Goal: Task Accomplishment & Management: Use online tool/utility

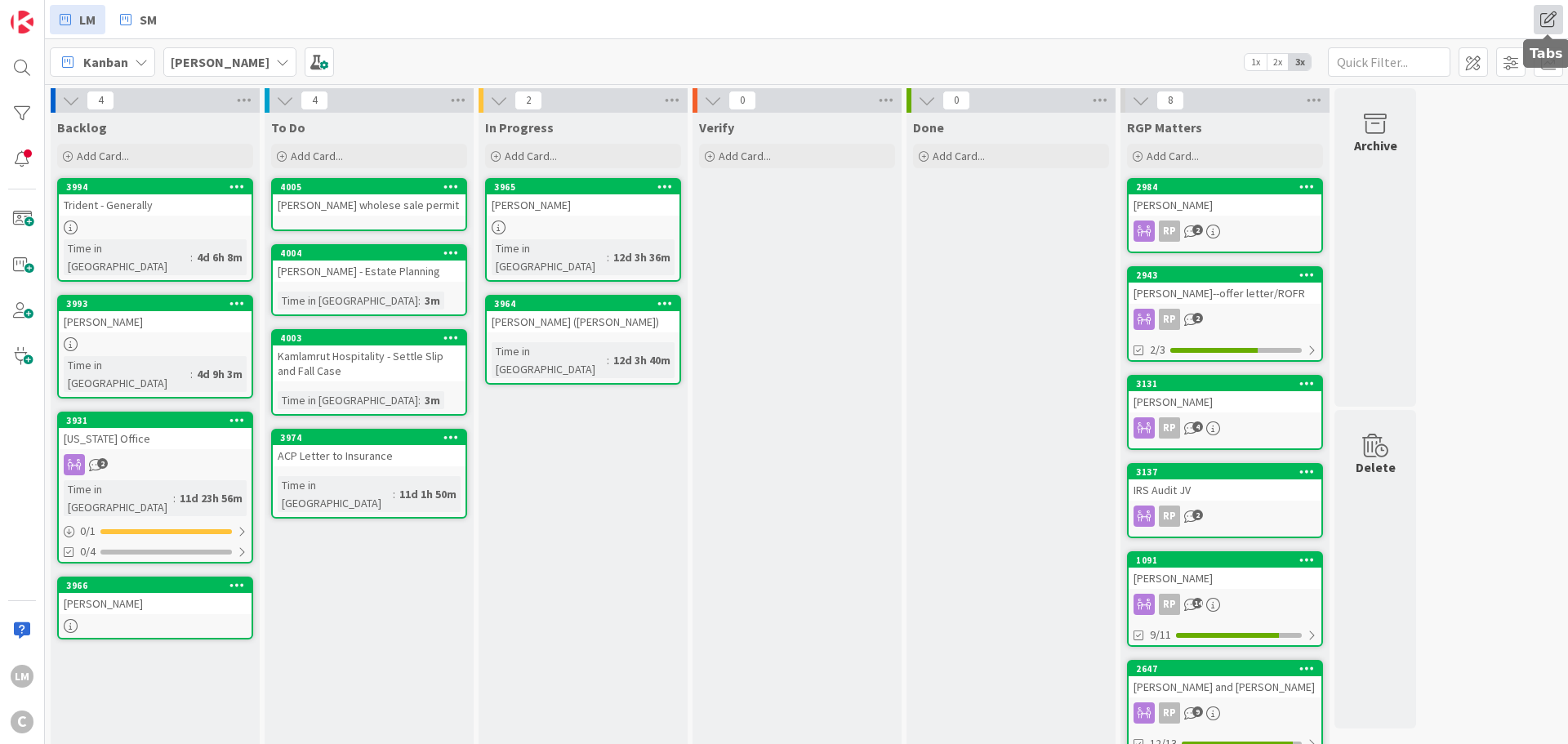
click at [1544, 17] on span at bounding box center [1549, 19] width 29 height 29
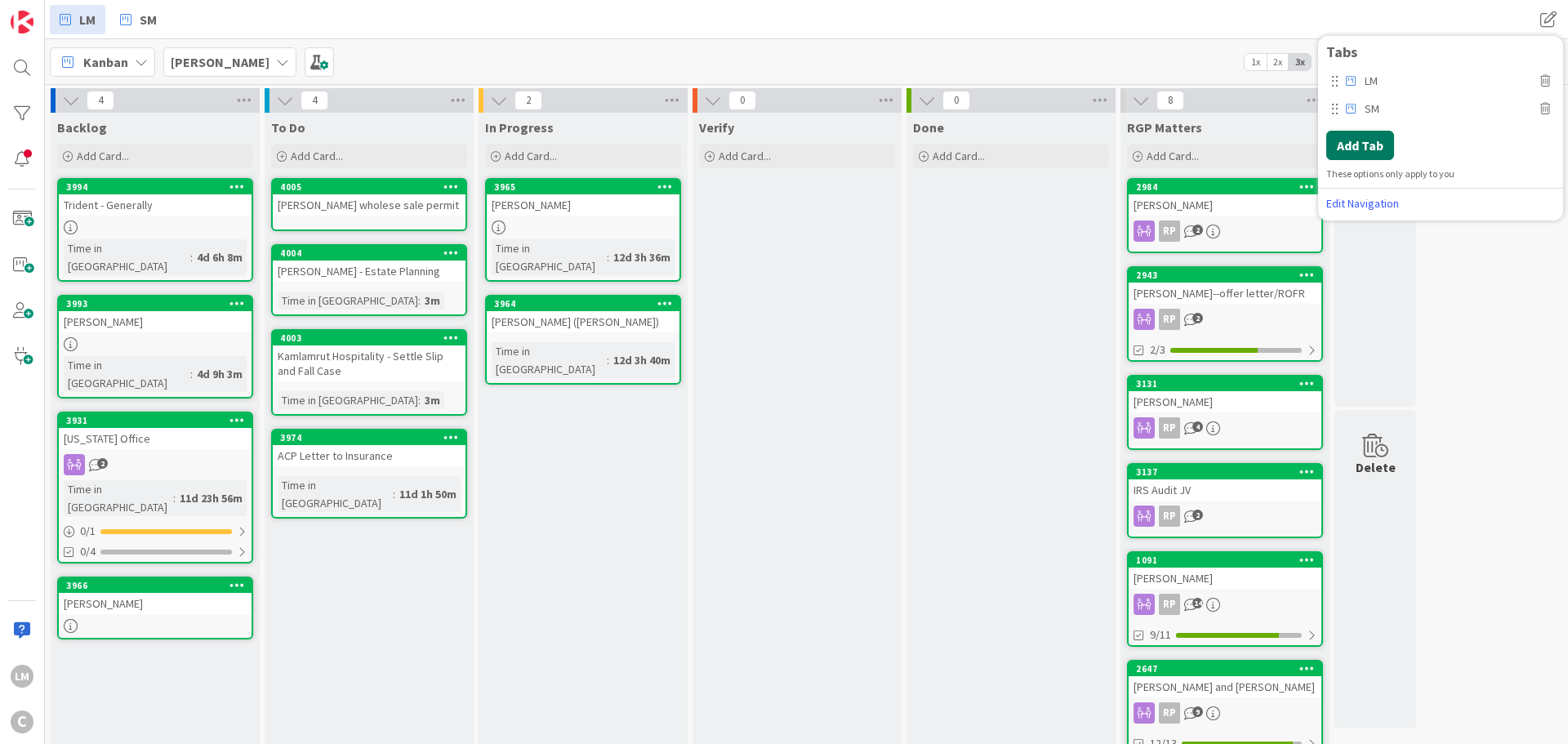
click at [1365, 149] on button "Add Tab" at bounding box center [1360, 145] width 68 height 29
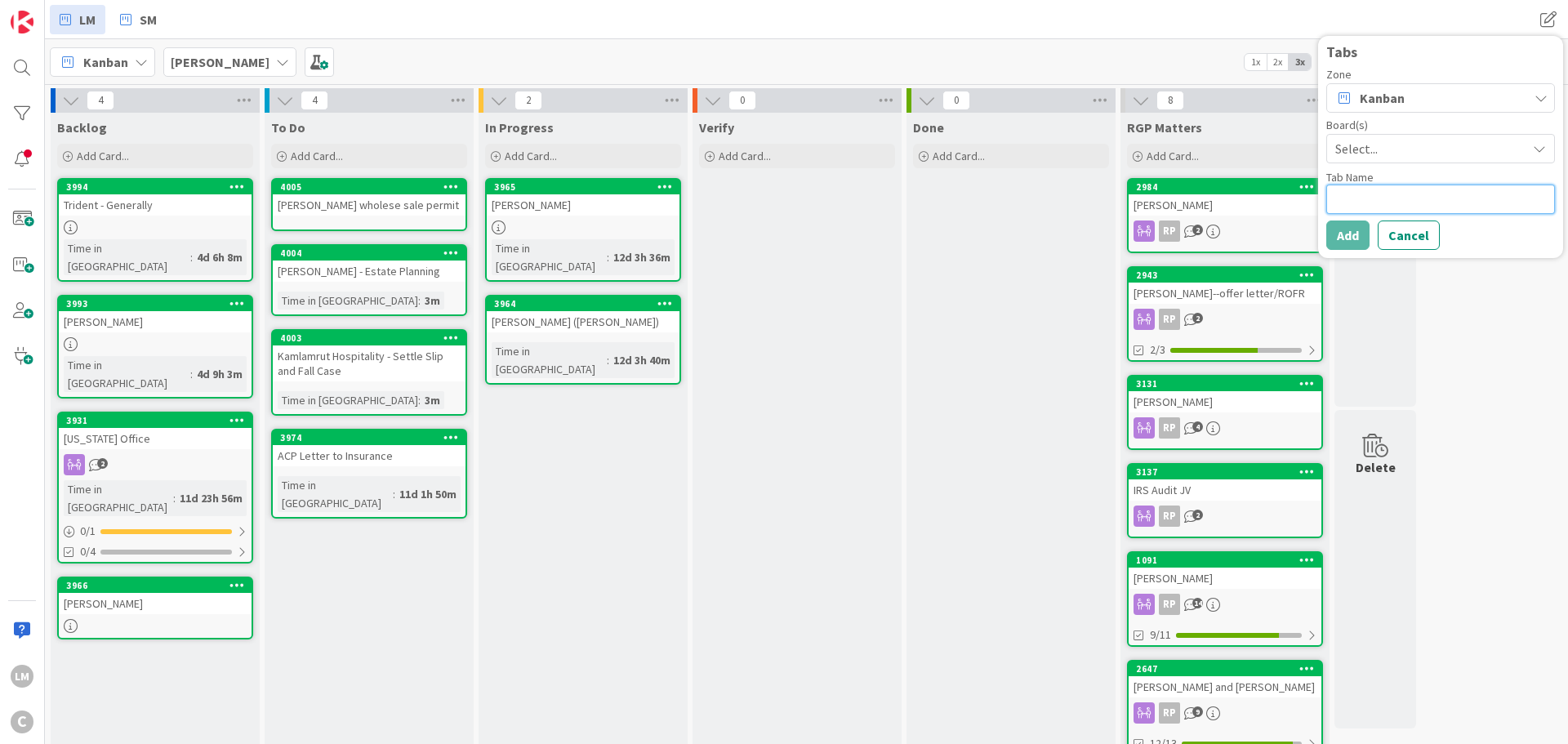
click at [1372, 192] on textarea at bounding box center [1440, 200] width 229 height 29
type textarea "x"
type textarea "B"
type textarea "x"
type textarea "Bi"
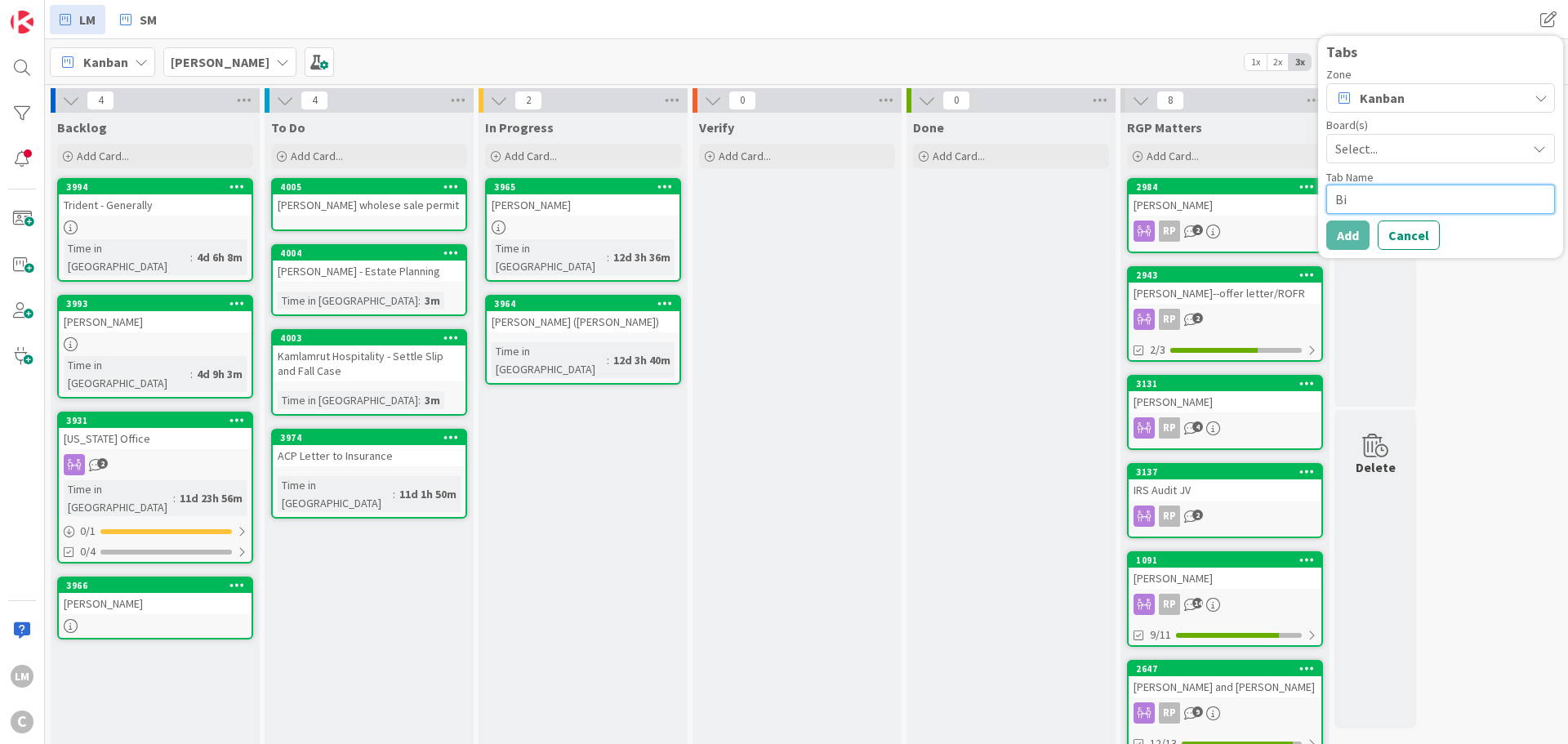
type textarea "x"
type textarea "Bil"
type textarea "x"
type textarea "Bill"
type textarea "x"
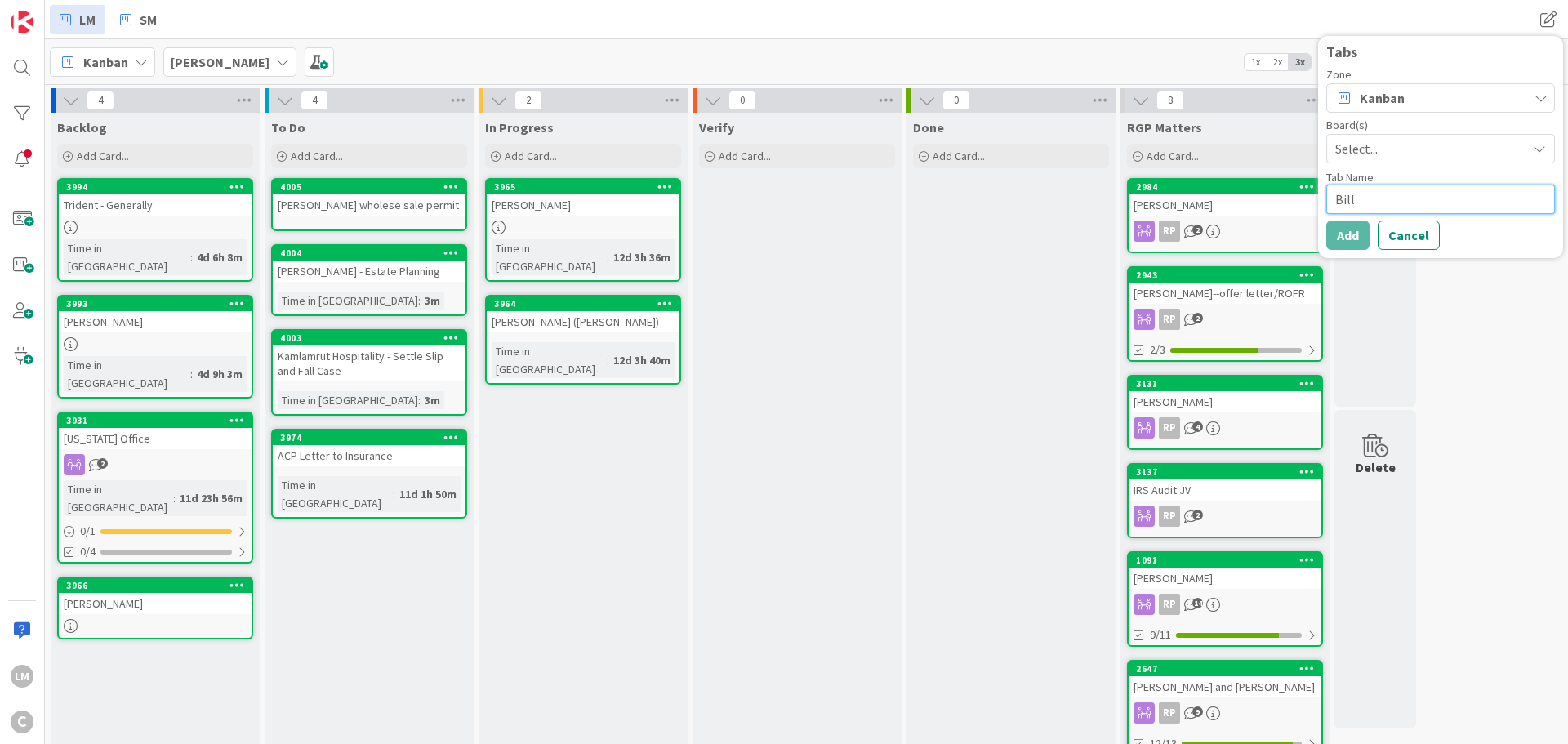
type textarea "Bill"
type textarea "x"
type textarea "Bill"
click at [1391, 144] on span "Select..." at bounding box center [1426, 148] width 183 height 23
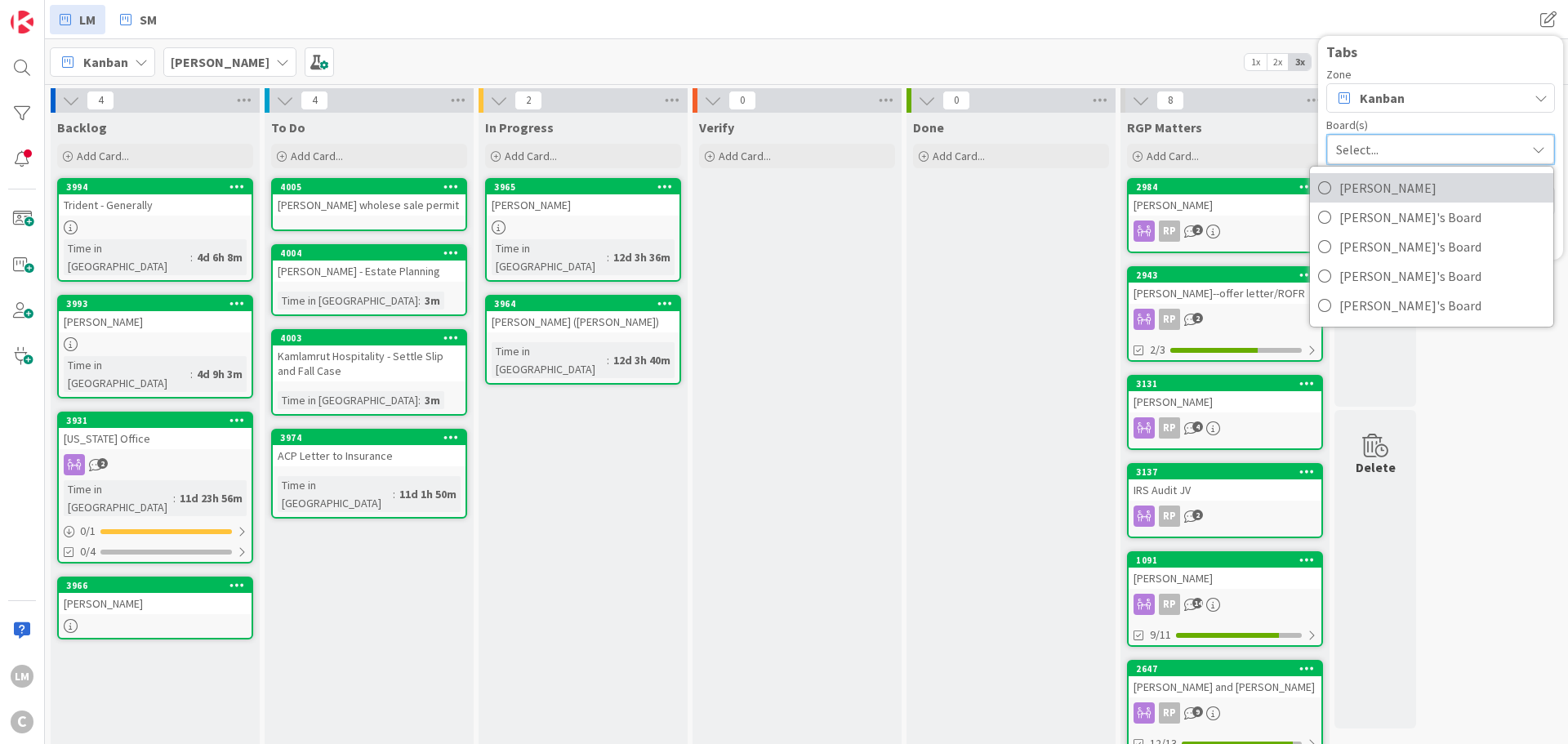
click at [1376, 178] on span "[PERSON_NAME]" at bounding box center [1442, 188] width 206 height 25
type textarea "x"
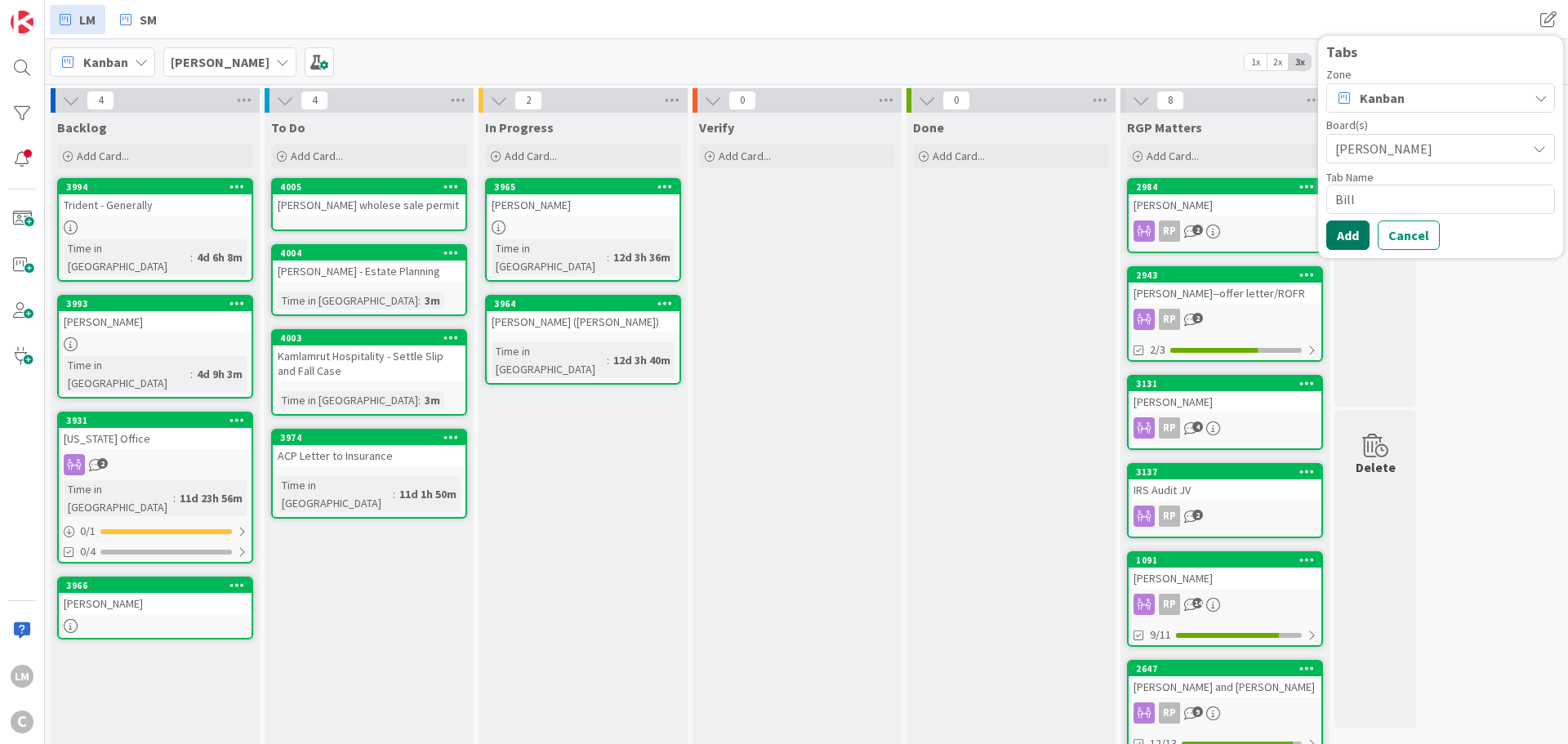
click at [1357, 234] on button "Add" at bounding box center [1347, 235] width 43 height 29
click at [1511, 350] on div "4 Backlog Add Card... 3994 Trident - Generally Time in Column : 4d 6h 8m 3993 […" at bounding box center [806, 545] width 1516 height 915
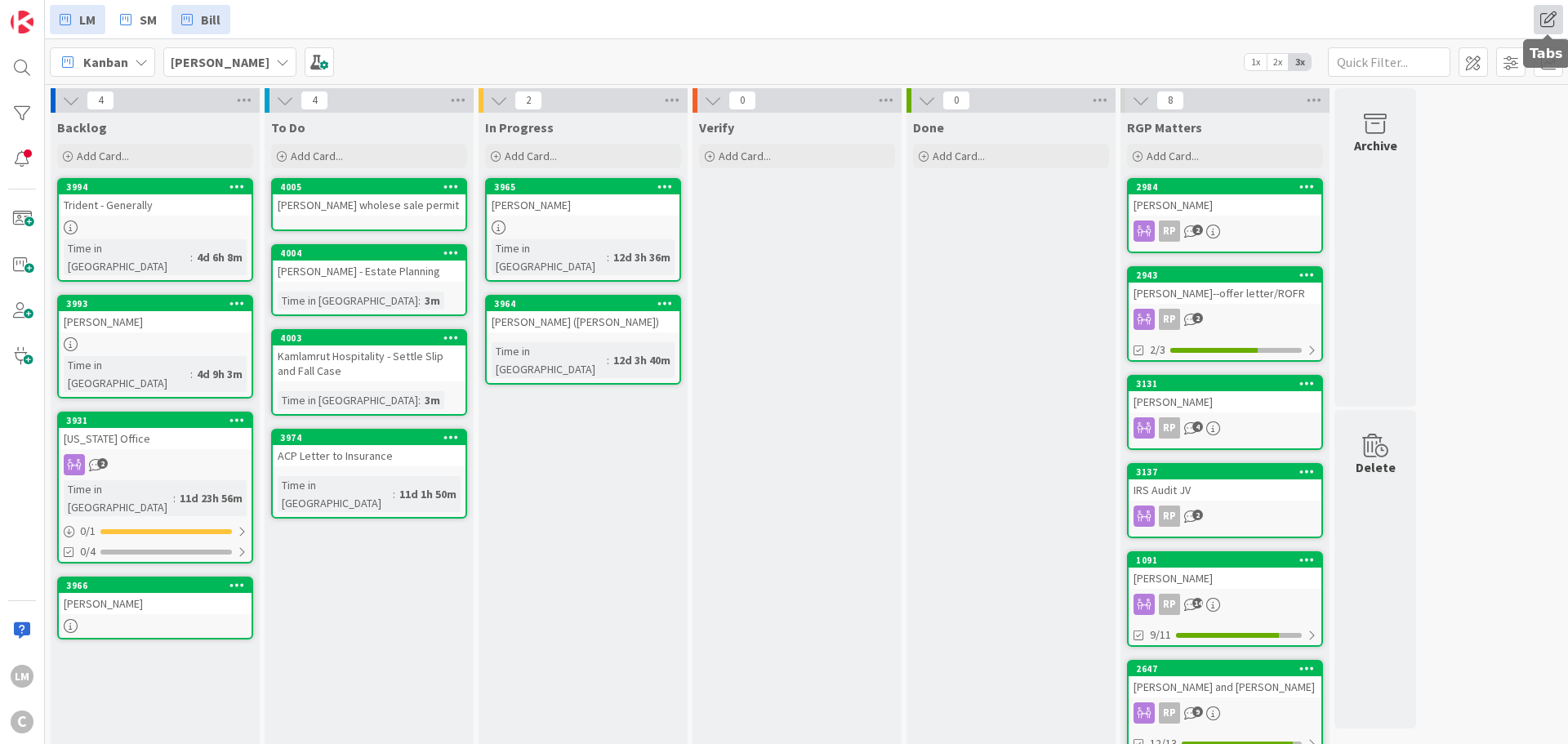
click at [1551, 24] on span at bounding box center [1549, 19] width 29 height 29
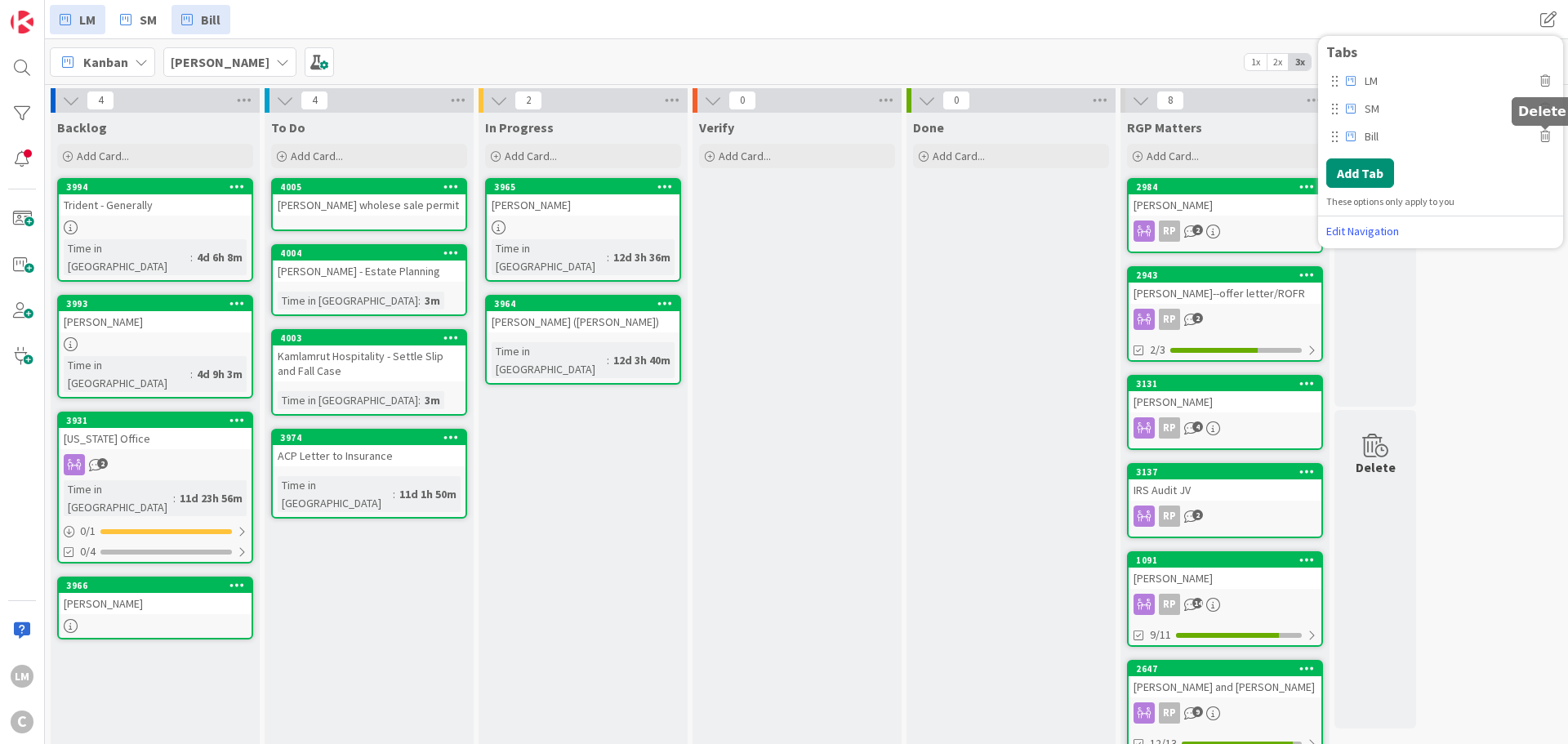
click at [1551, 134] on icon at bounding box center [1545, 136] width 10 height 11
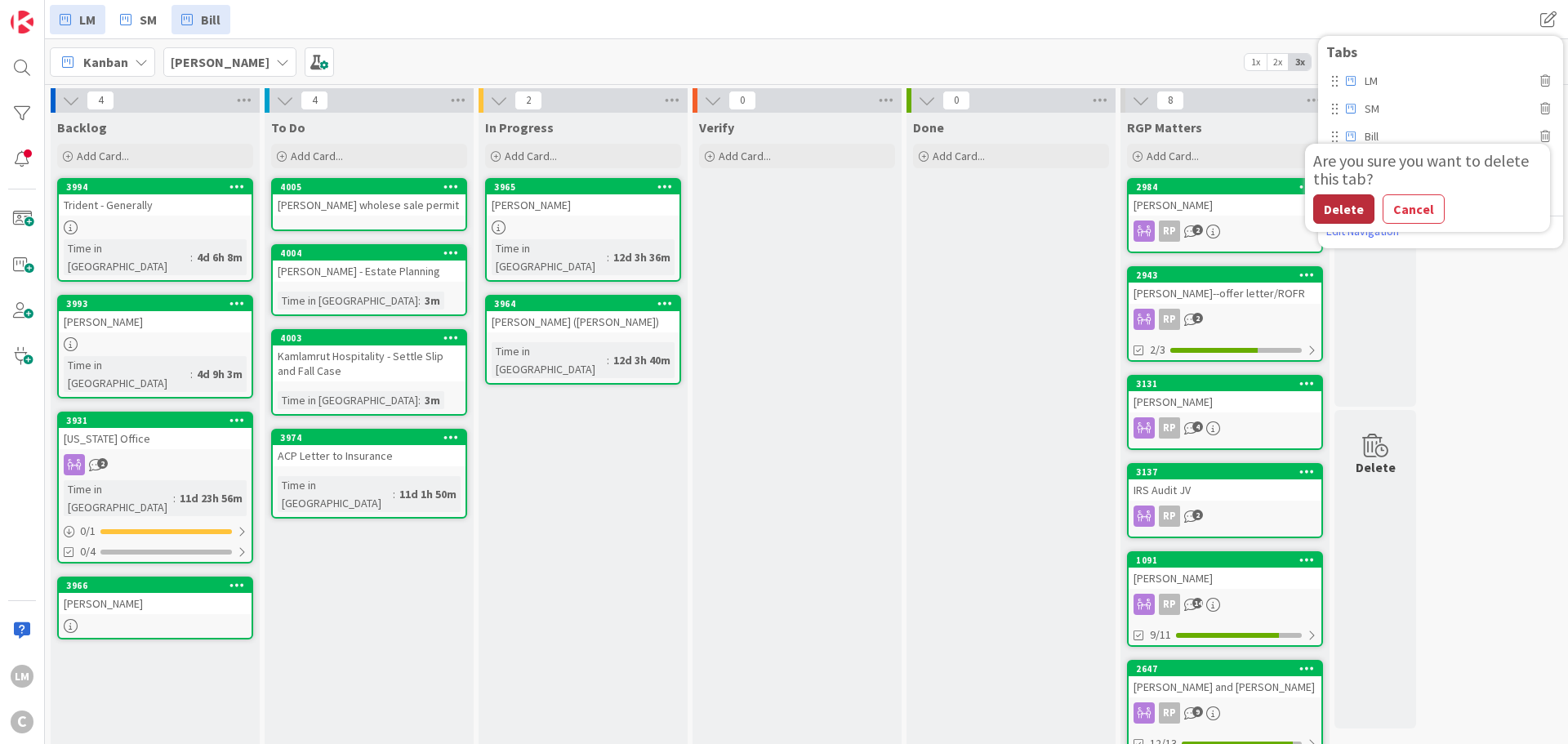
click at [1343, 207] on button "Delete" at bounding box center [1344, 209] width 62 height 29
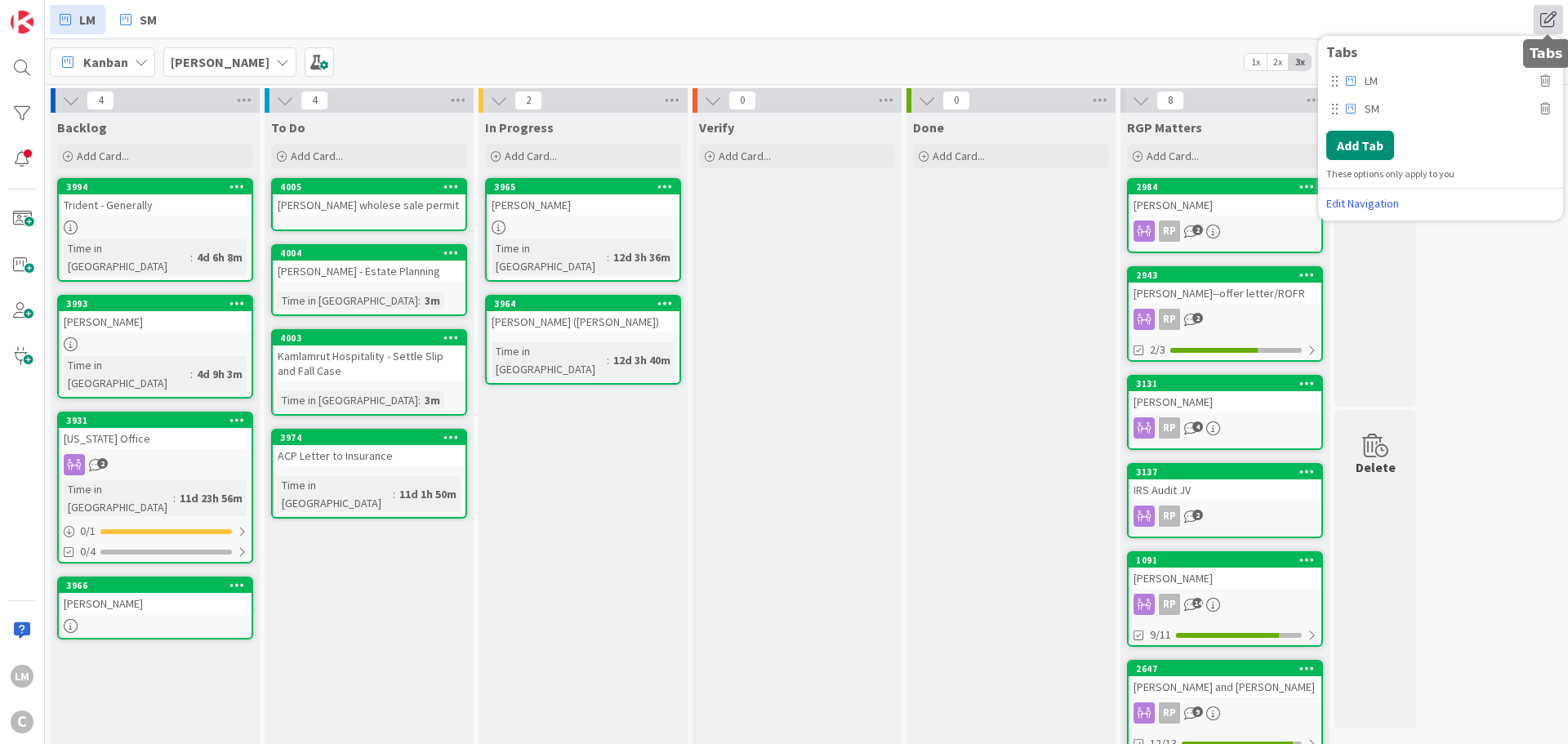
click at [1555, 15] on span at bounding box center [1549, 19] width 29 height 29
click at [1492, 256] on div "4 Backlog Add Card... 3994 Trident - Generally Time in Column : 4d 6h 8m 3993 […" at bounding box center [806, 545] width 1516 height 915
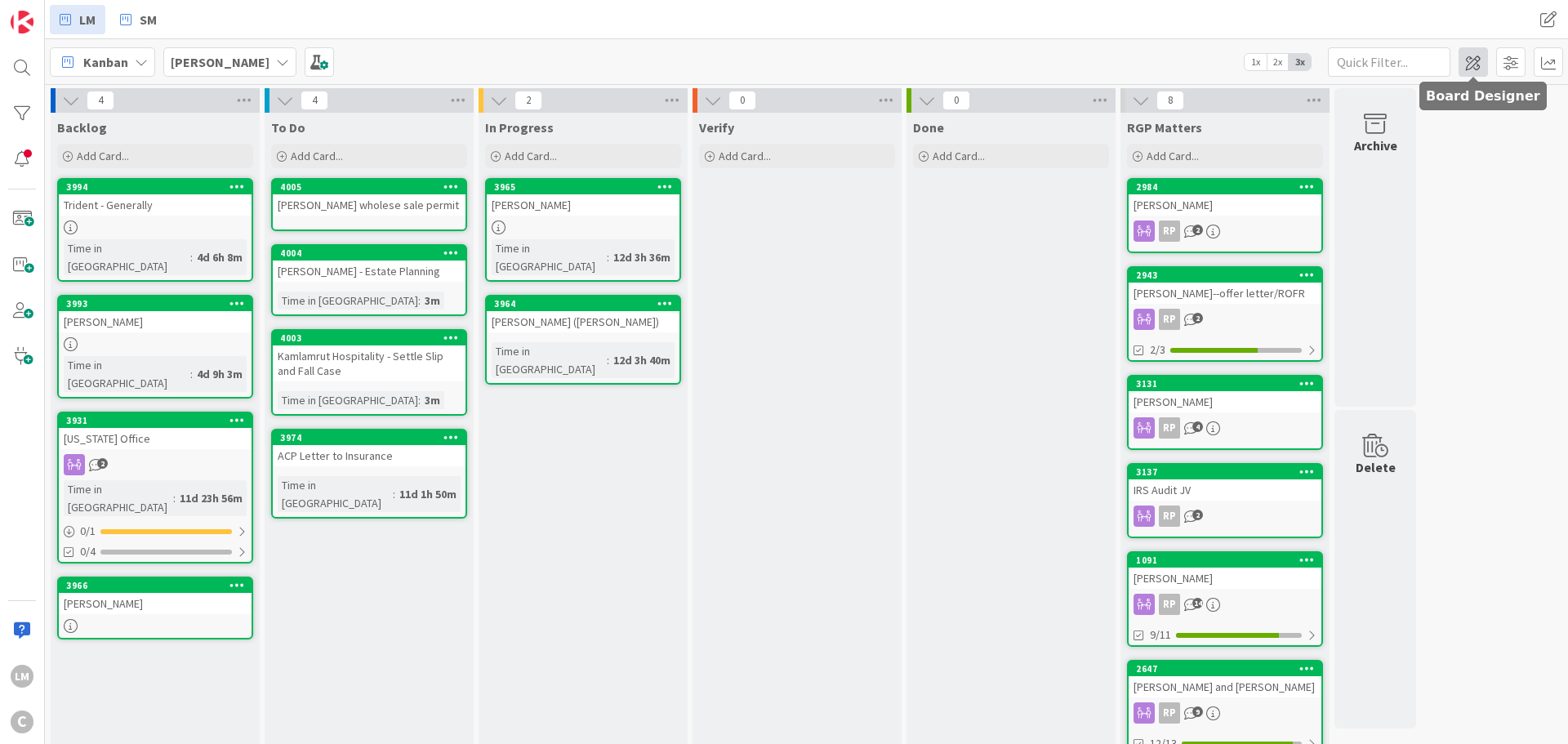
click at [1474, 67] on span at bounding box center [1473, 63] width 29 height 29
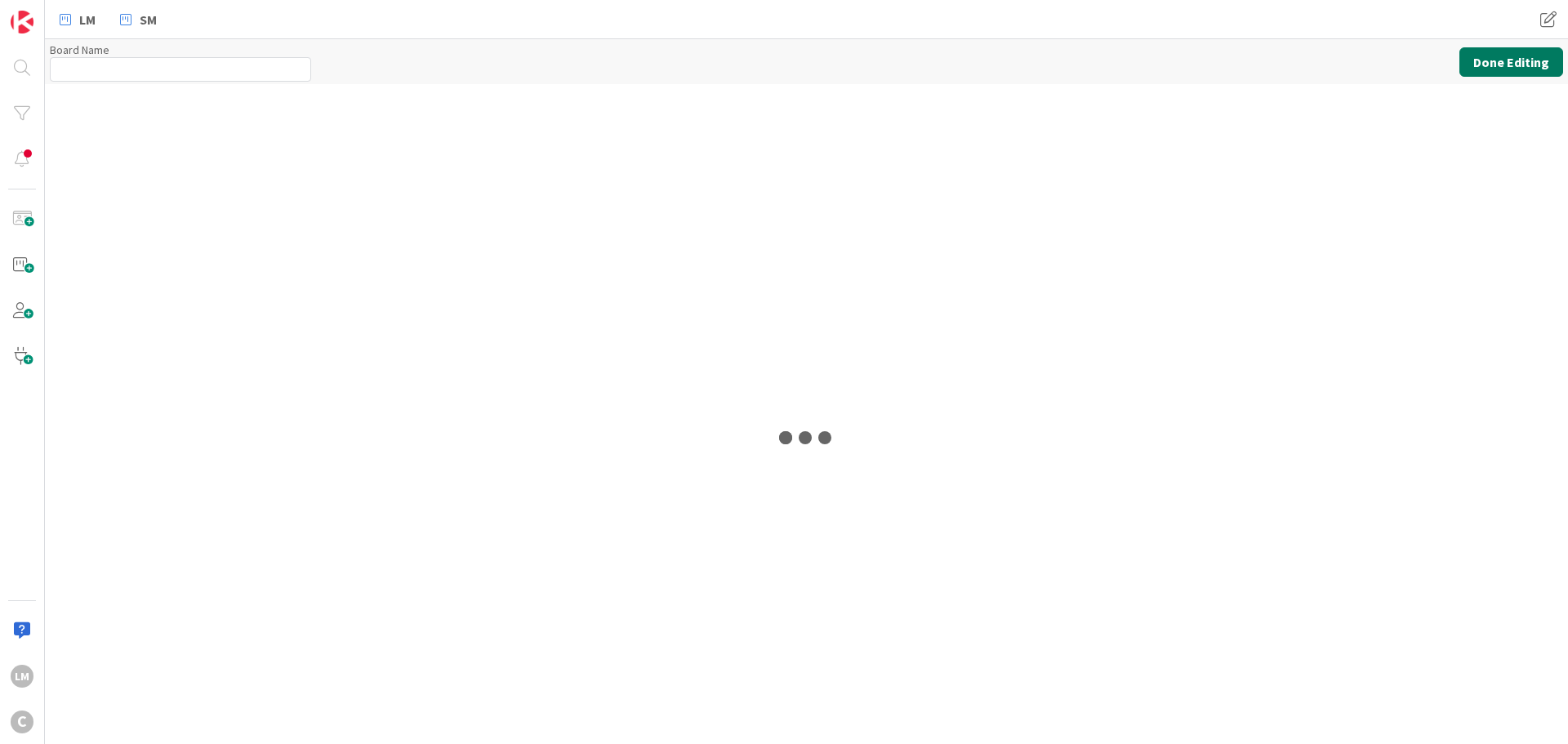
type input "[PERSON_NAME]"
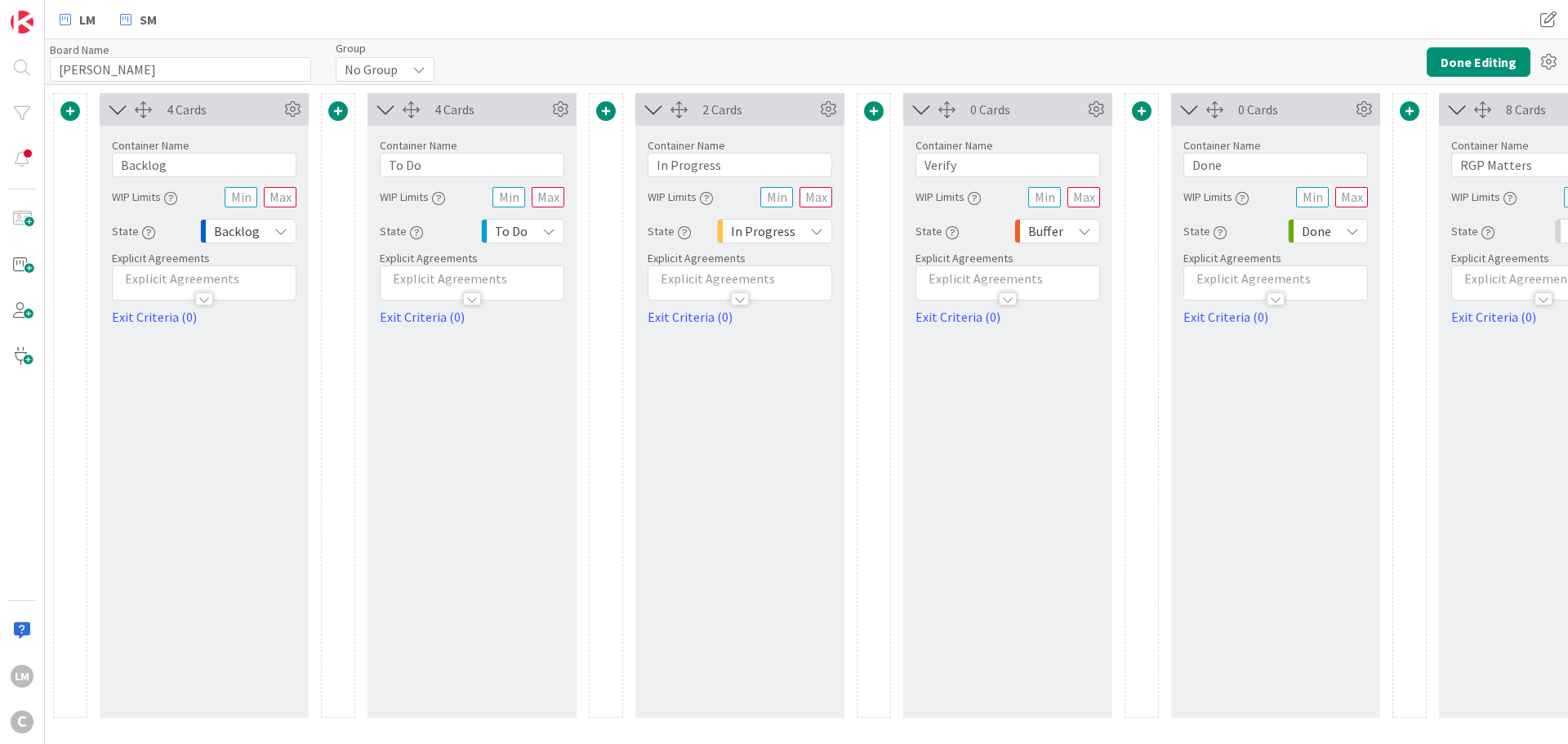
click at [1403, 112] on span at bounding box center [1409, 110] width 19 height 19
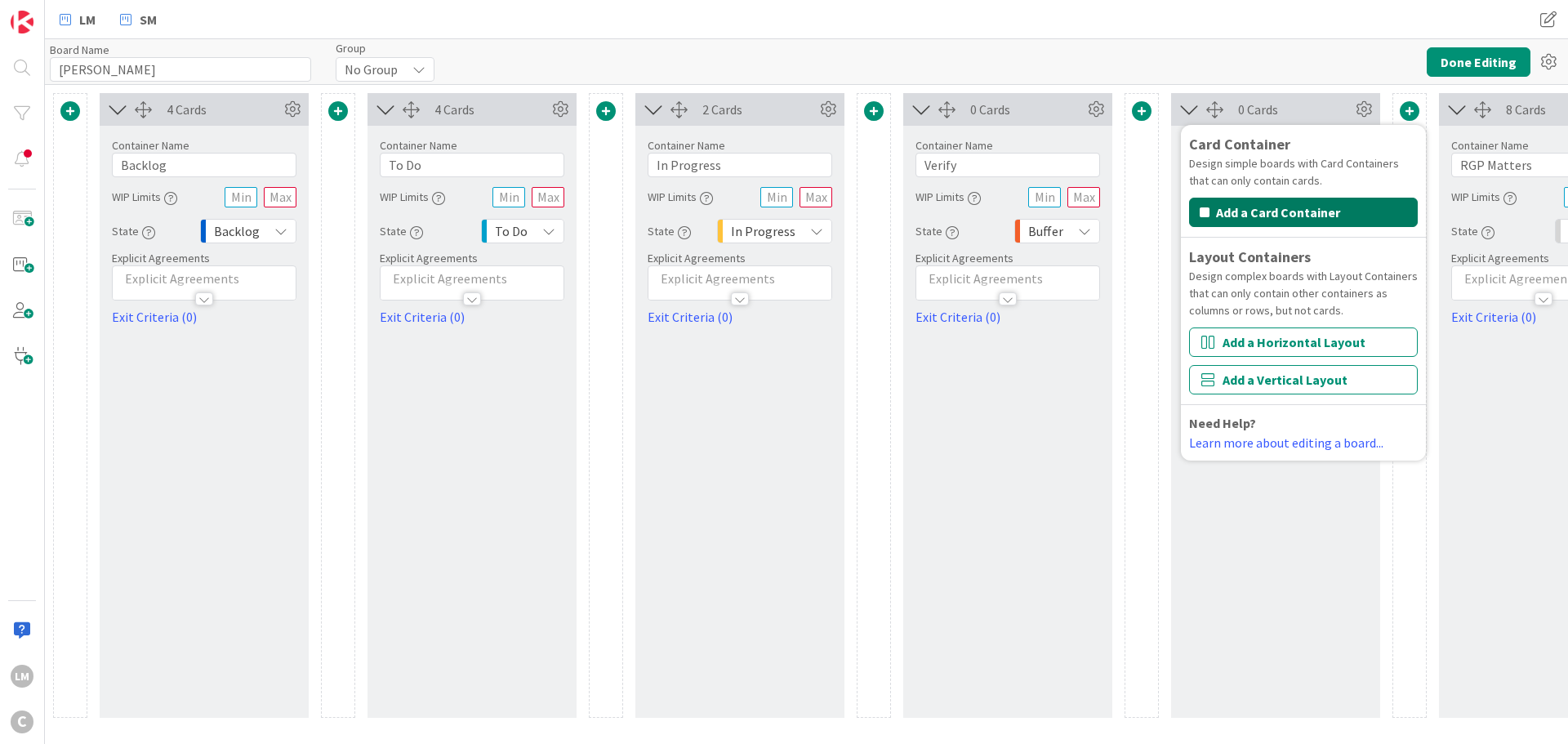
click at [1278, 208] on button "Add a Card Container" at bounding box center [1303, 212] width 229 height 29
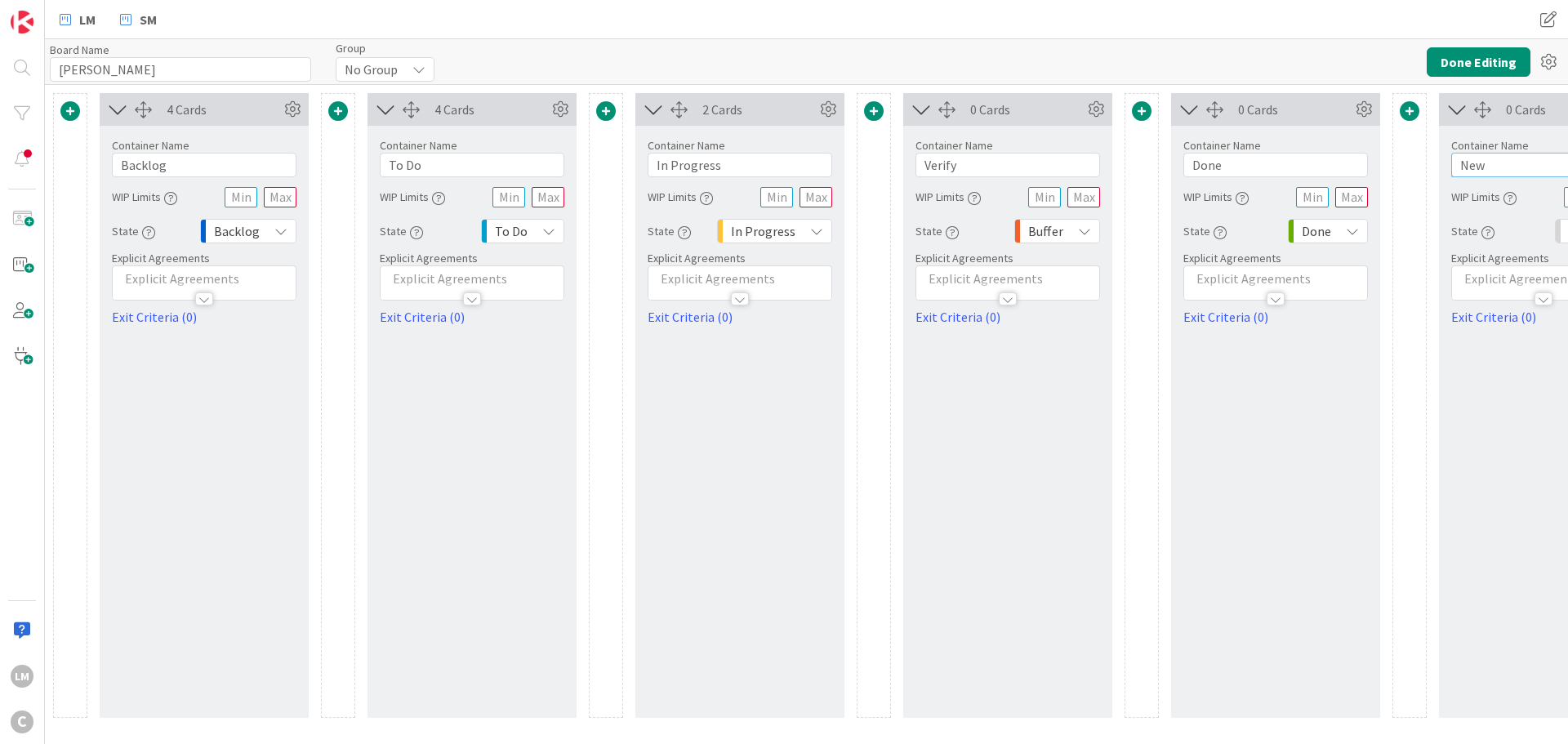
click at [1470, 161] on input "New" at bounding box center [1543, 165] width 185 height 25
type input "Billed"
click at [1484, 63] on button "Done Editing" at bounding box center [1478, 63] width 104 height 29
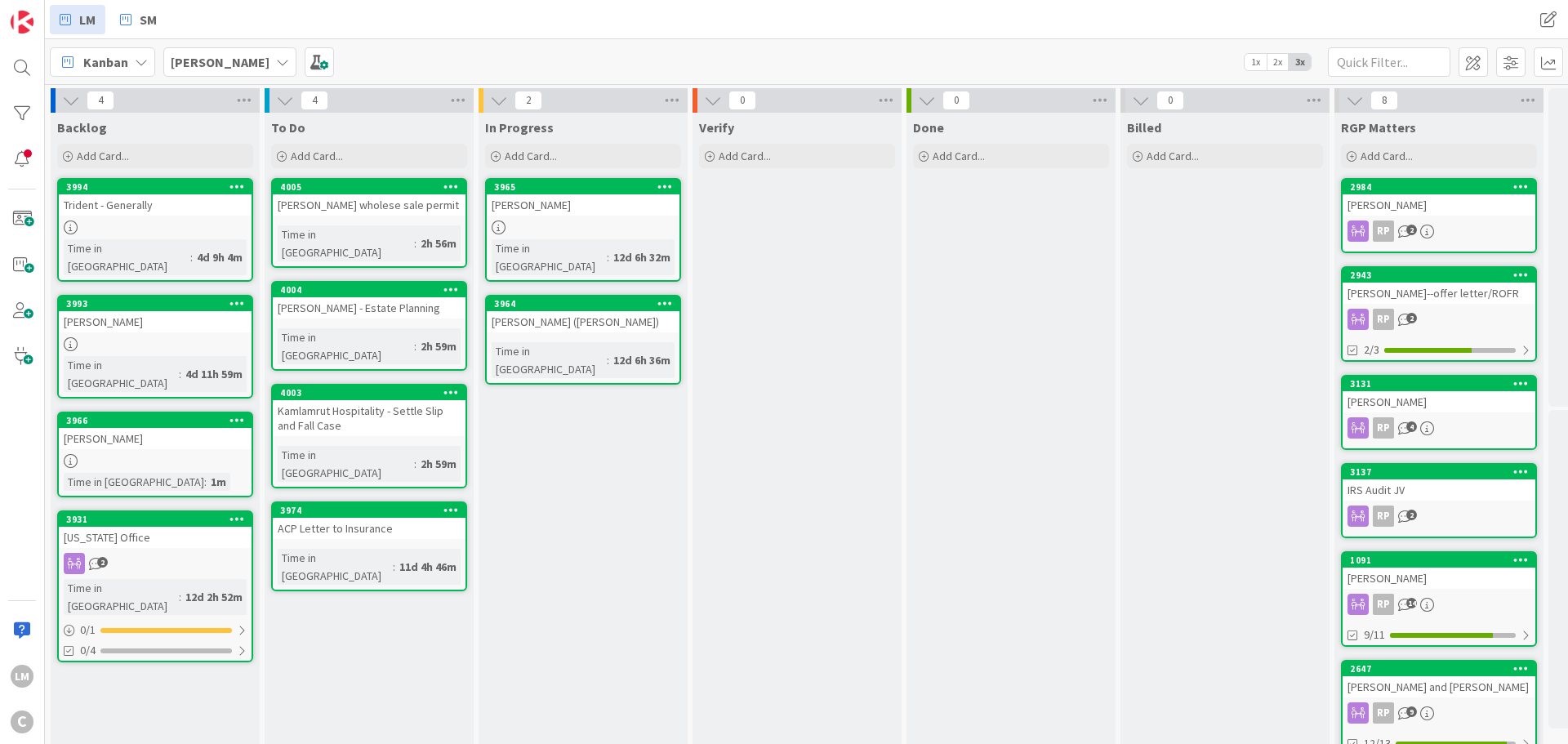
click at [1446, 317] on div "RP 2" at bounding box center [1439, 319] width 193 height 21
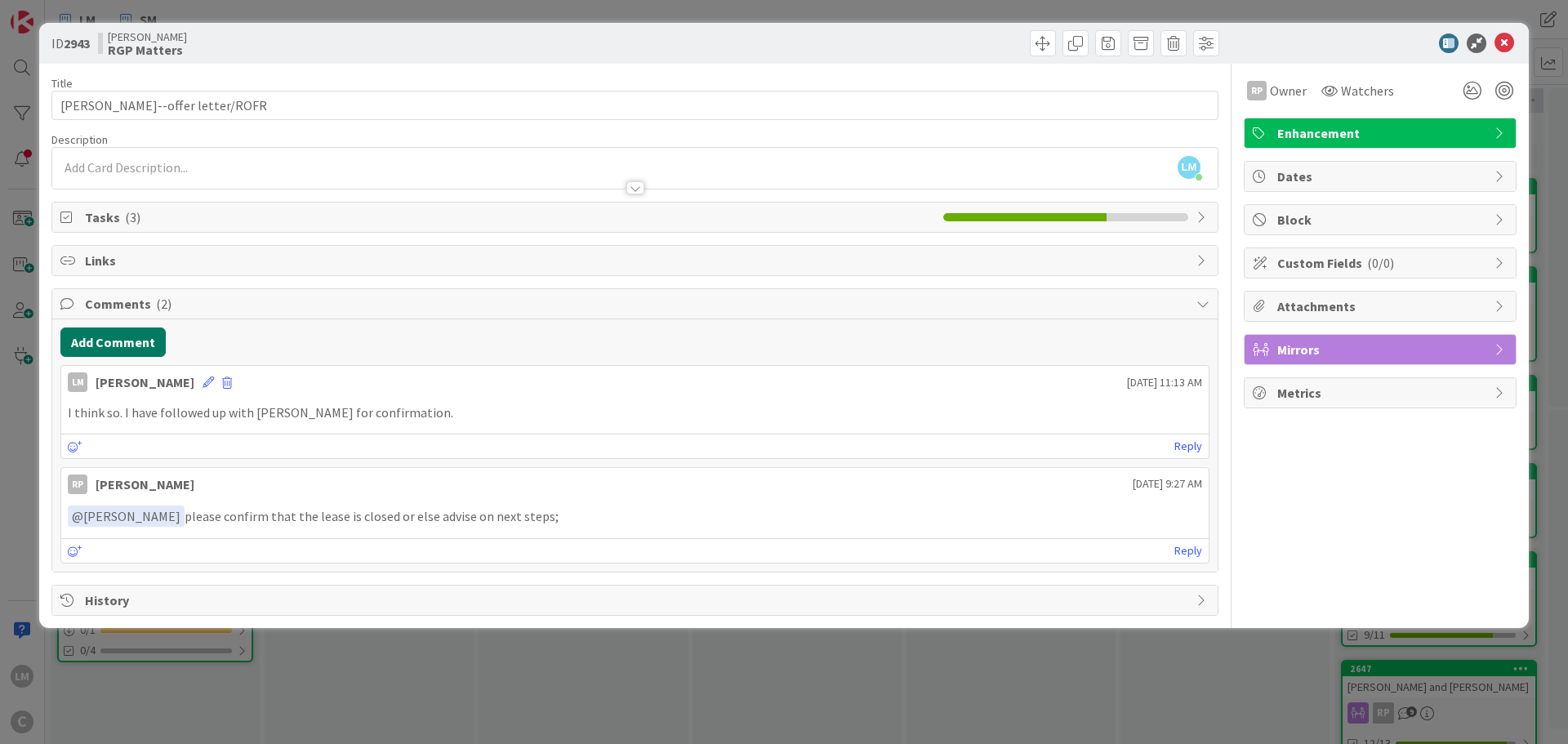
click at [112, 351] on button "Add Comment" at bounding box center [113, 342] width 106 height 29
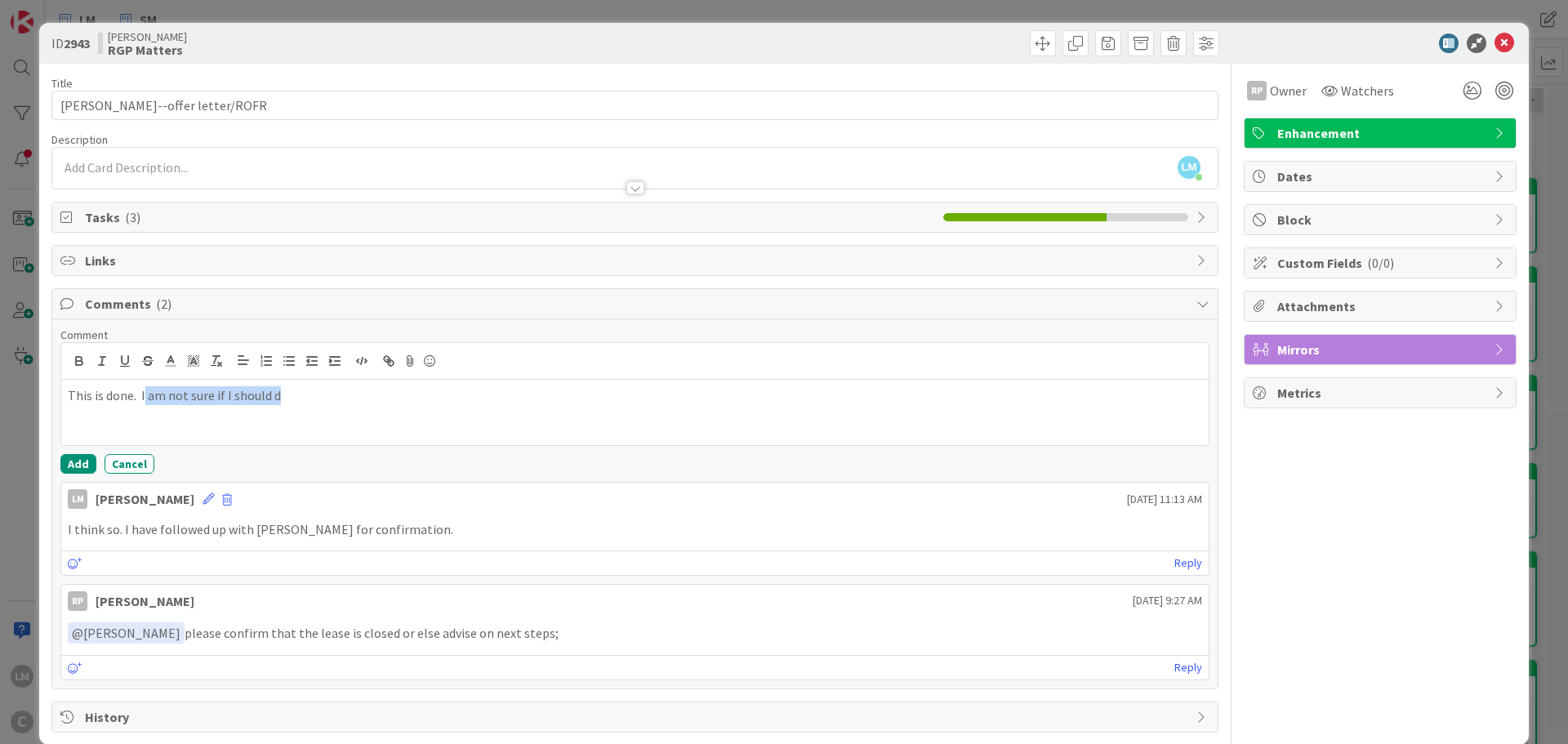
drag, startPoint x: 291, startPoint y: 398, endPoint x: 143, endPoint y: 395, distance: 148.0
click at [143, 395] on p "This is done. I am not sure if I should d" at bounding box center [635, 395] width 1134 height 18
click at [1320, 567] on div "RP Owner Watchers Enhancement Dates Block Custom Fields ( 0/0 ) Attachments Mir…" at bounding box center [1379, 397] width 273 height 669
click at [115, 468] on button "Cancel" at bounding box center [130, 464] width 50 height 19
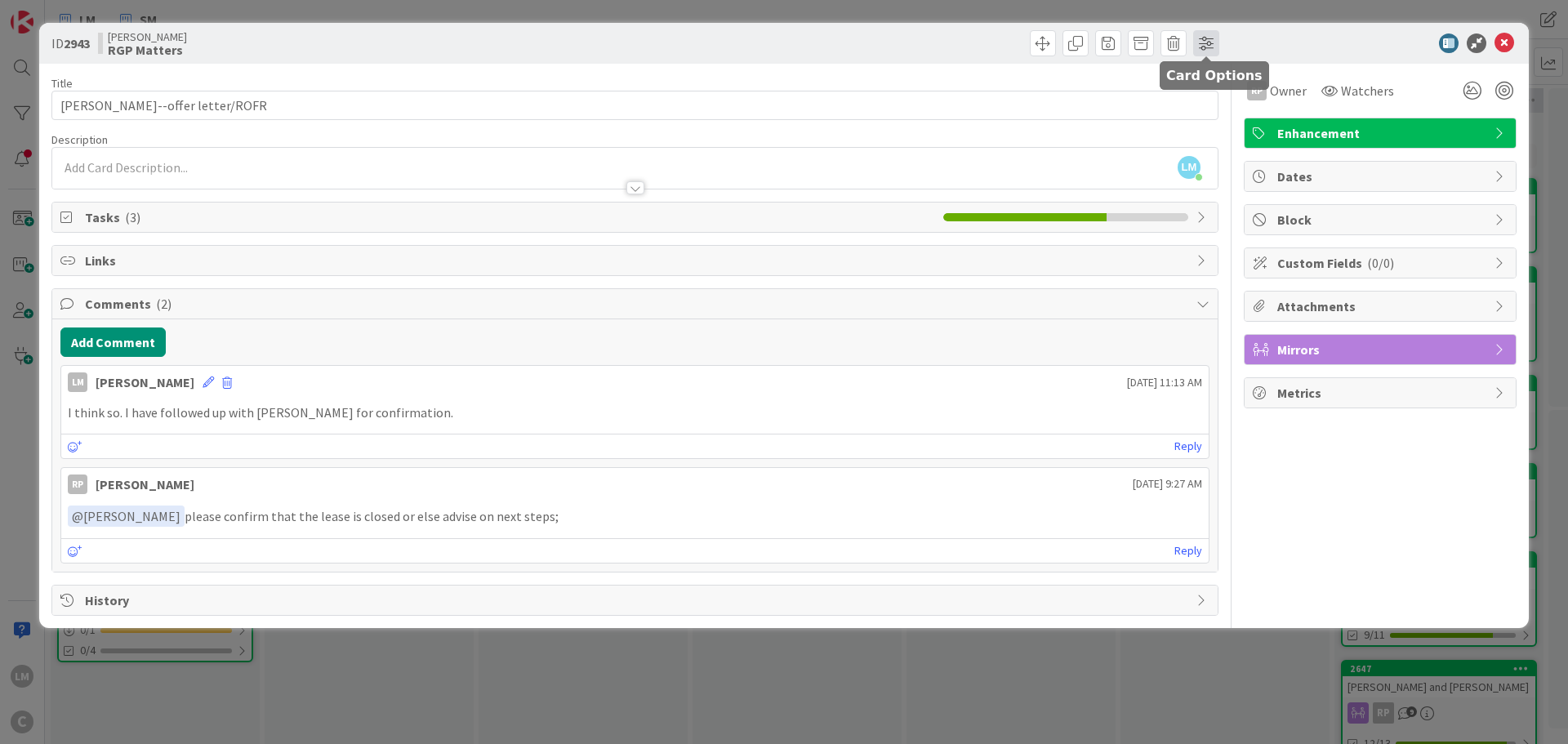
click at [1207, 38] on span at bounding box center [1206, 43] width 26 height 26
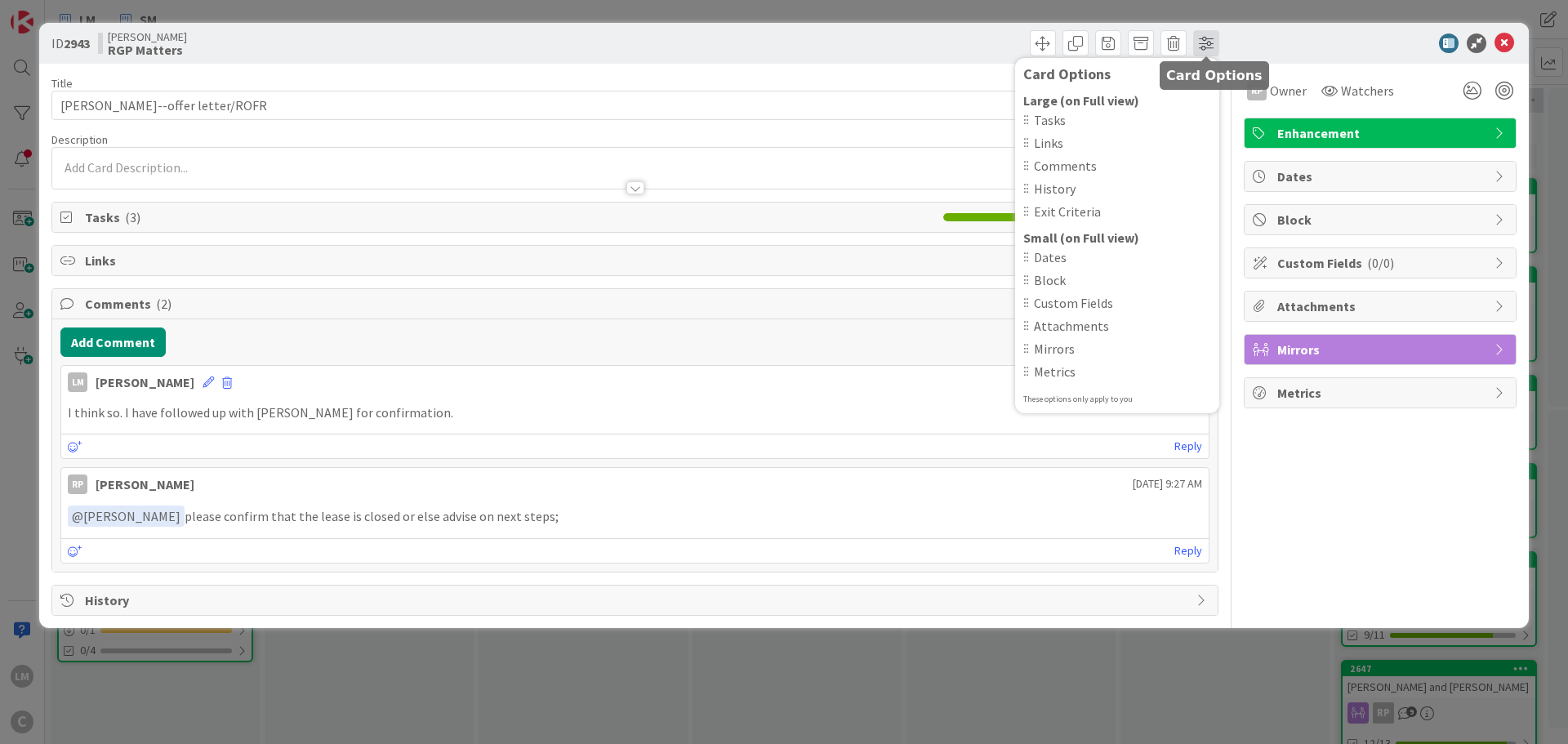
click at [1207, 38] on span at bounding box center [1206, 43] width 26 height 26
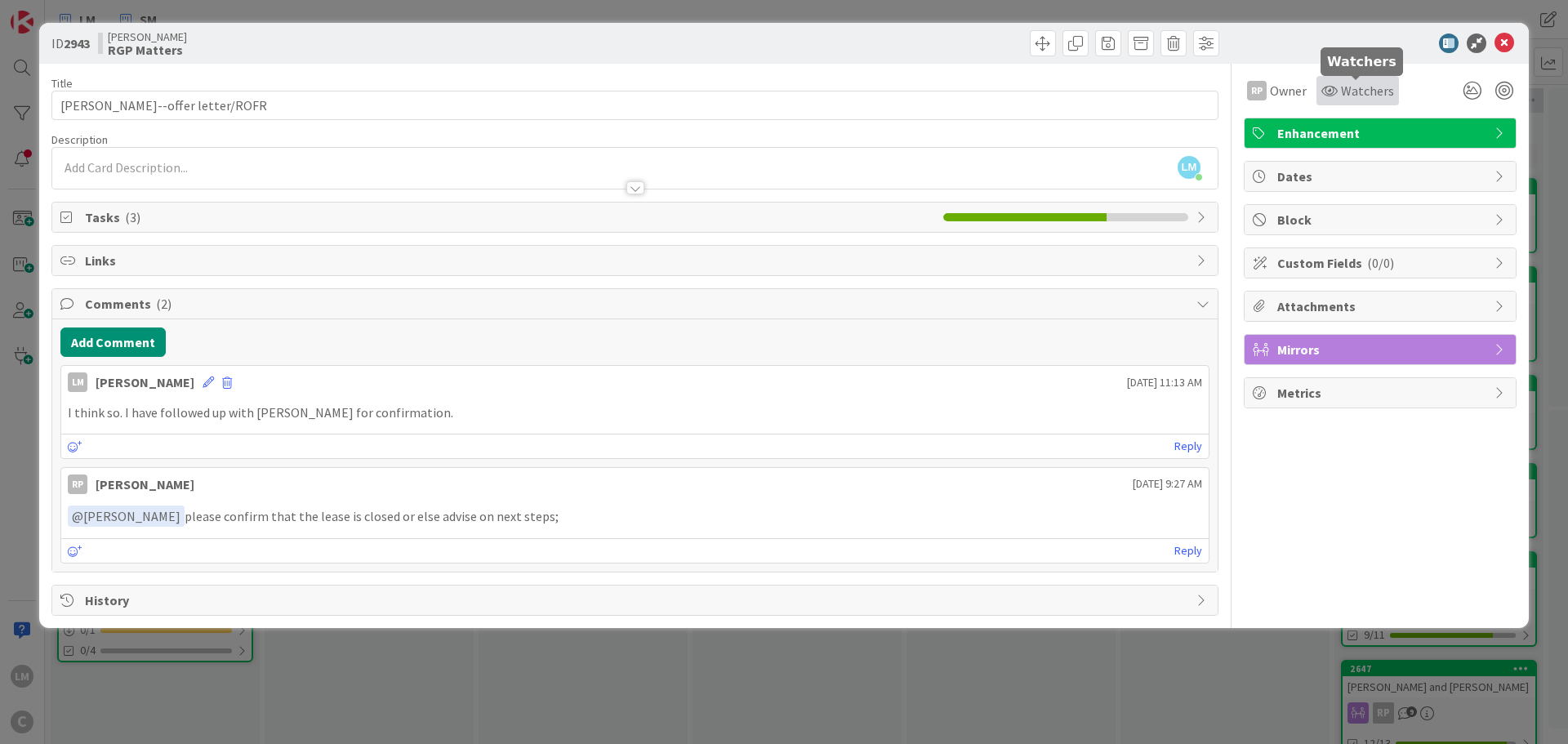
click at [1346, 88] on span "Watchers" at bounding box center [1368, 90] width 53 height 19
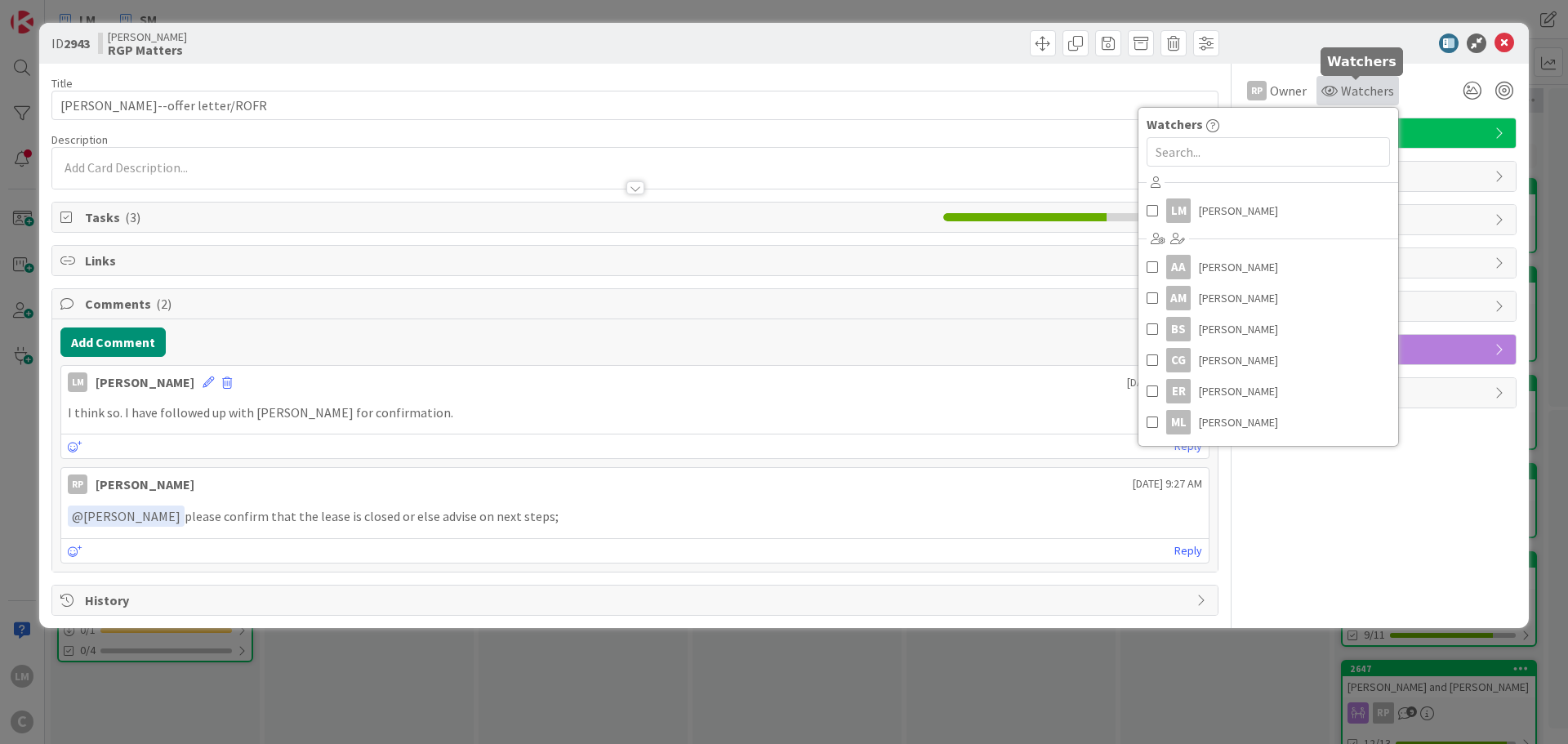
click at [1347, 88] on span "Watchers" at bounding box center [1368, 90] width 53 height 19
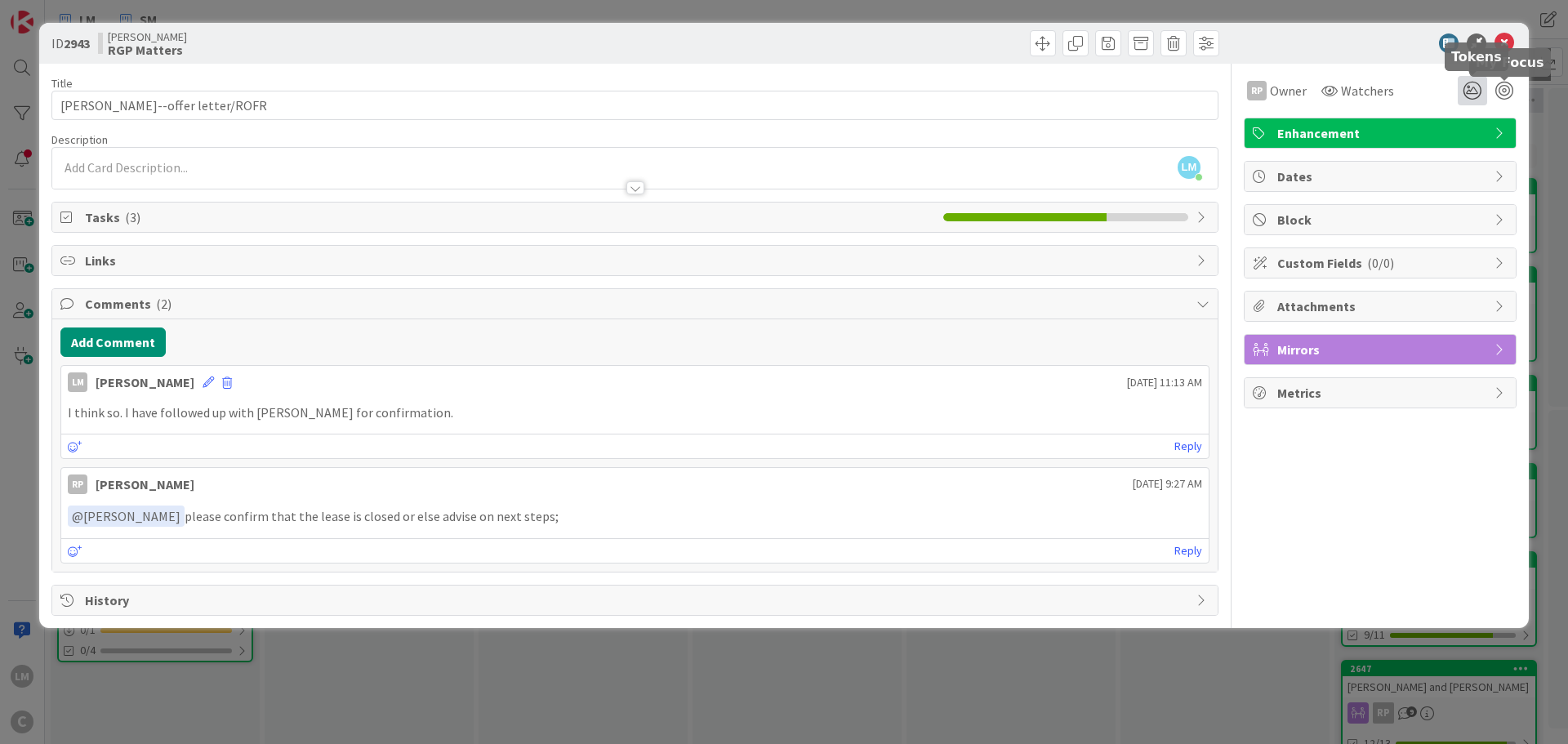
click at [1462, 92] on icon at bounding box center [1472, 91] width 29 height 29
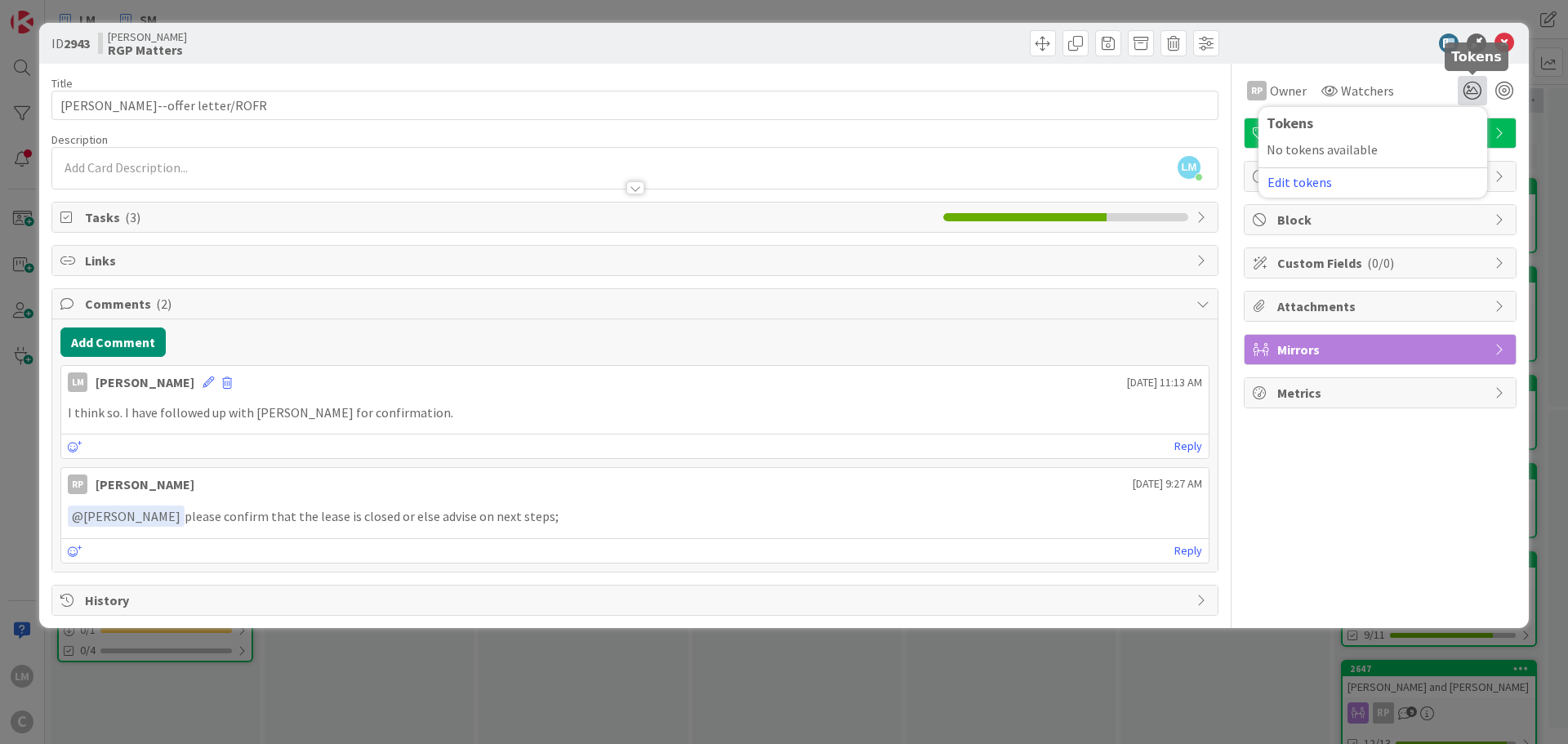
click at [1470, 91] on icon at bounding box center [1472, 91] width 29 height 29
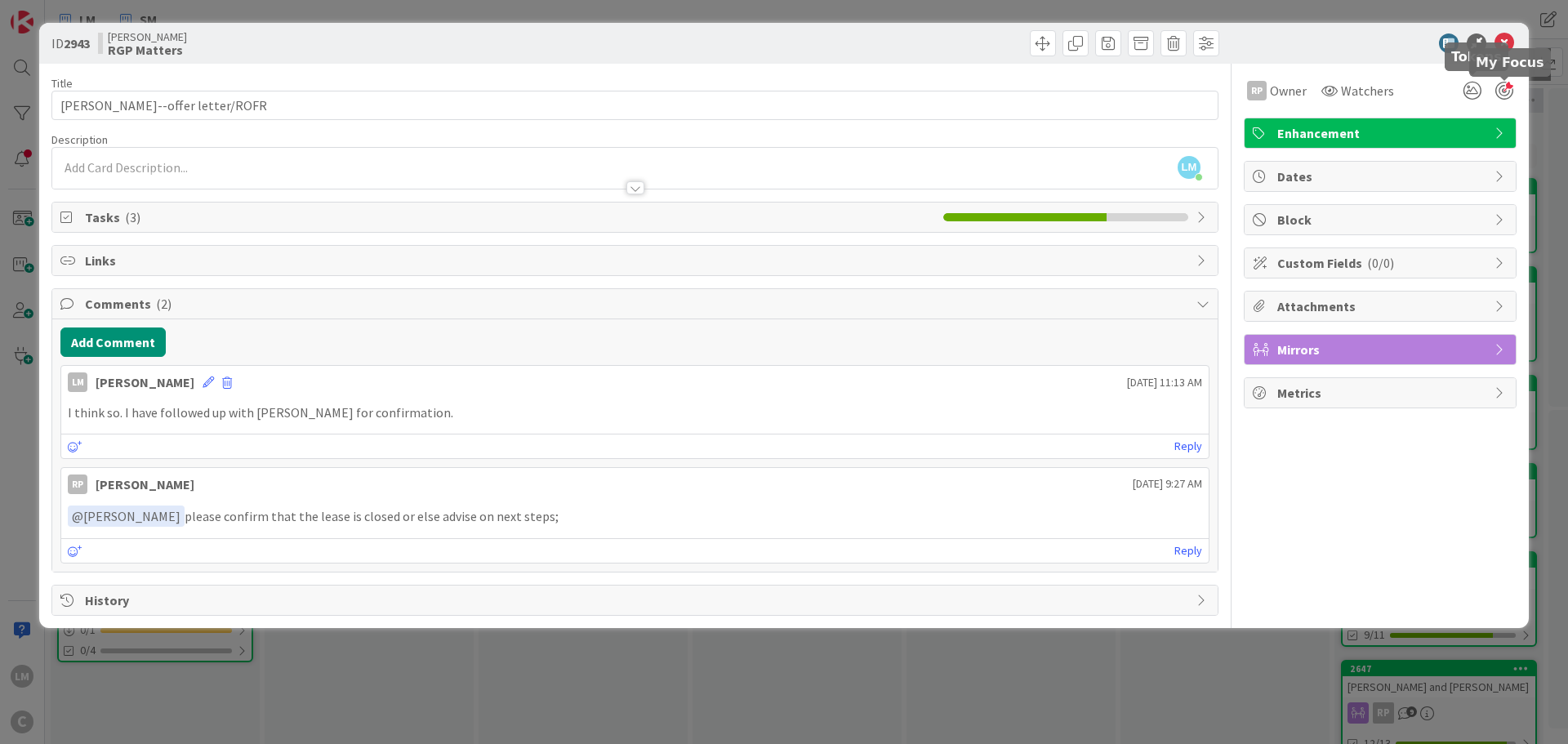
click at [1509, 91] on div at bounding box center [1505, 91] width 18 height 18
click at [1501, 91] on div at bounding box center [1505, 91] width 18 height 18
click at [1508, 87] on div at bounding box center [1505, 91] width 18 height 18
click at [1401, 341] on span "Mirrors" at bounding box center [1381, 349] width 209 height 19
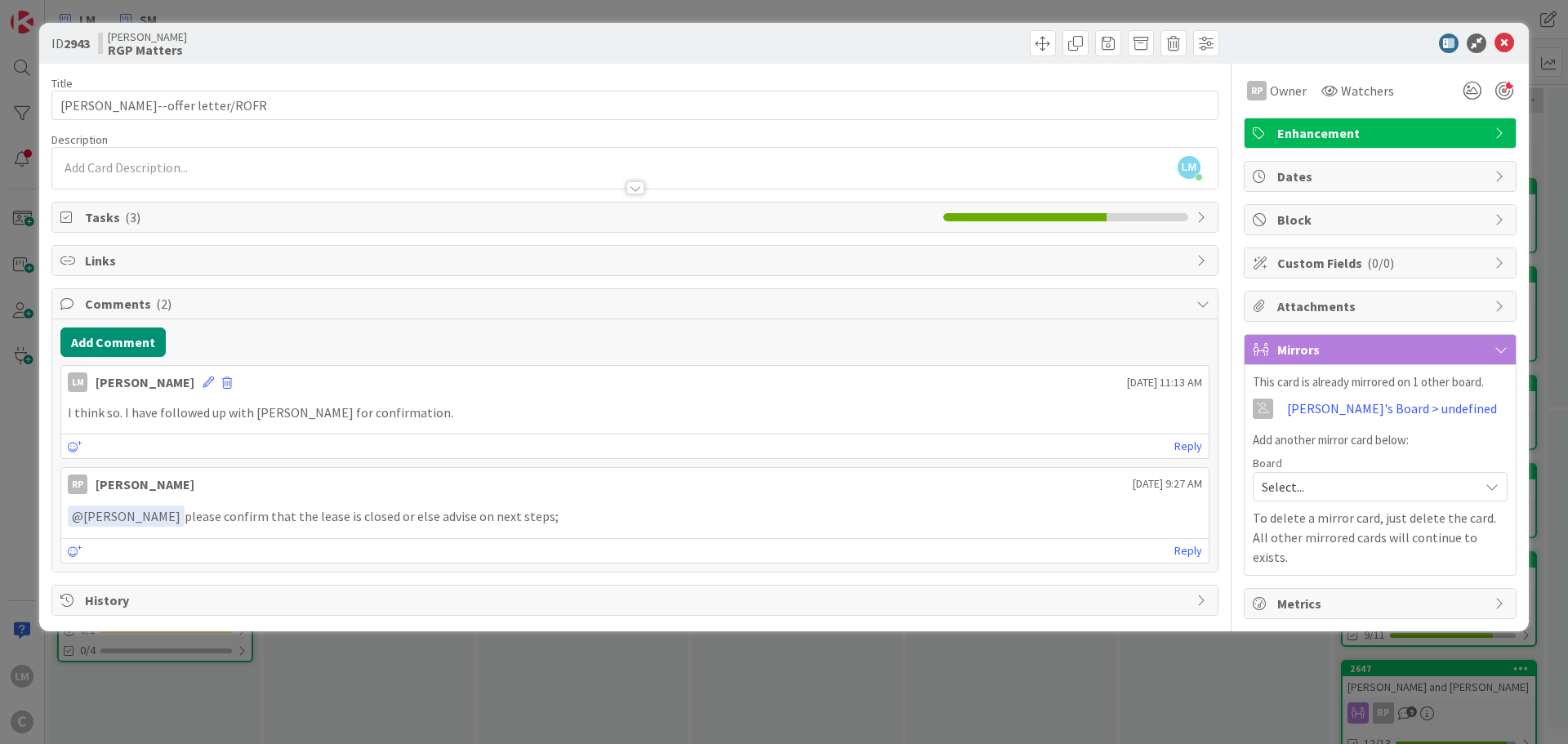
click at [1342, 490] on span "Select..." at bounding box center [1366, 486] width 209 height 23
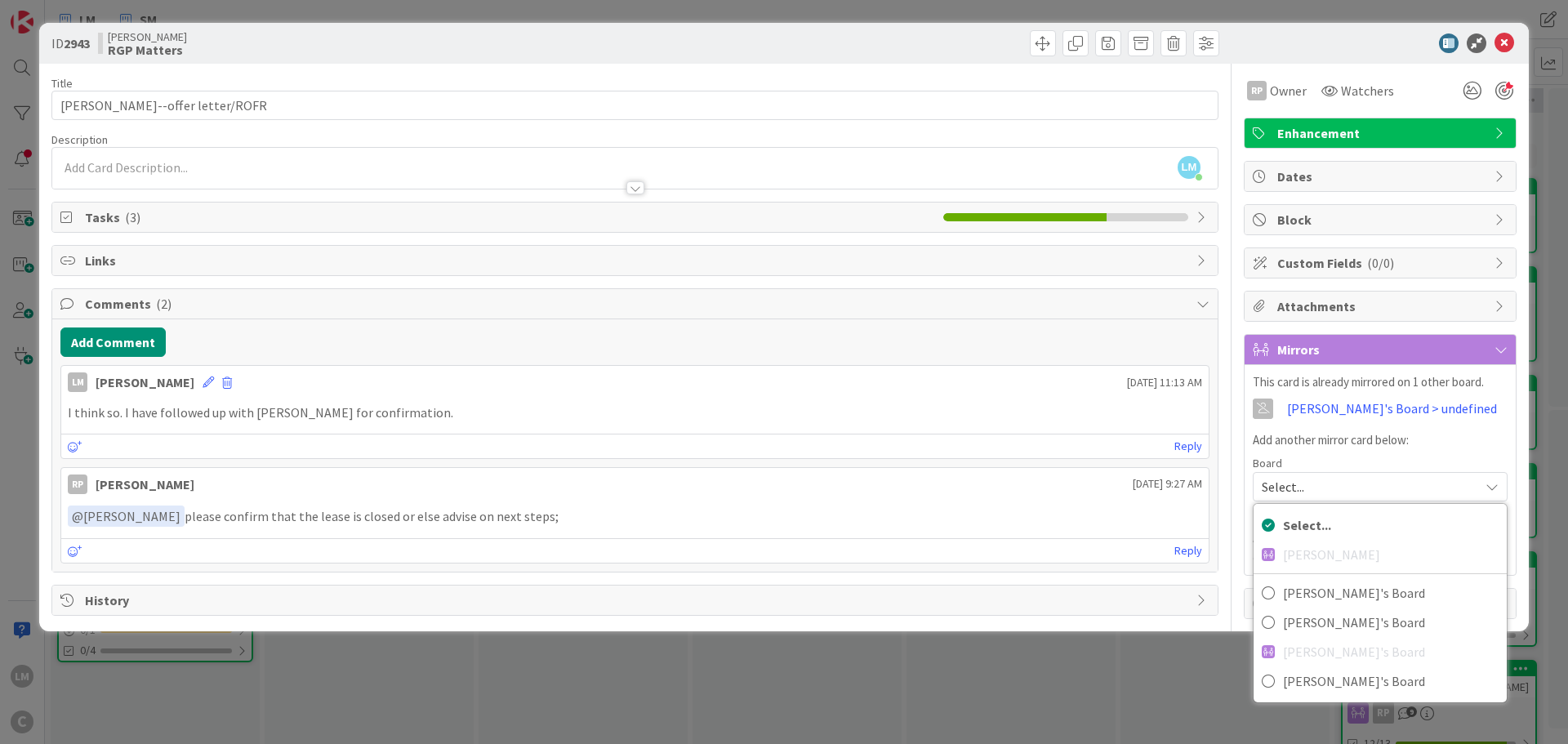
click at [1342, 490] on span "Select..." at bounding box center [1366, 486] width 209 height 23
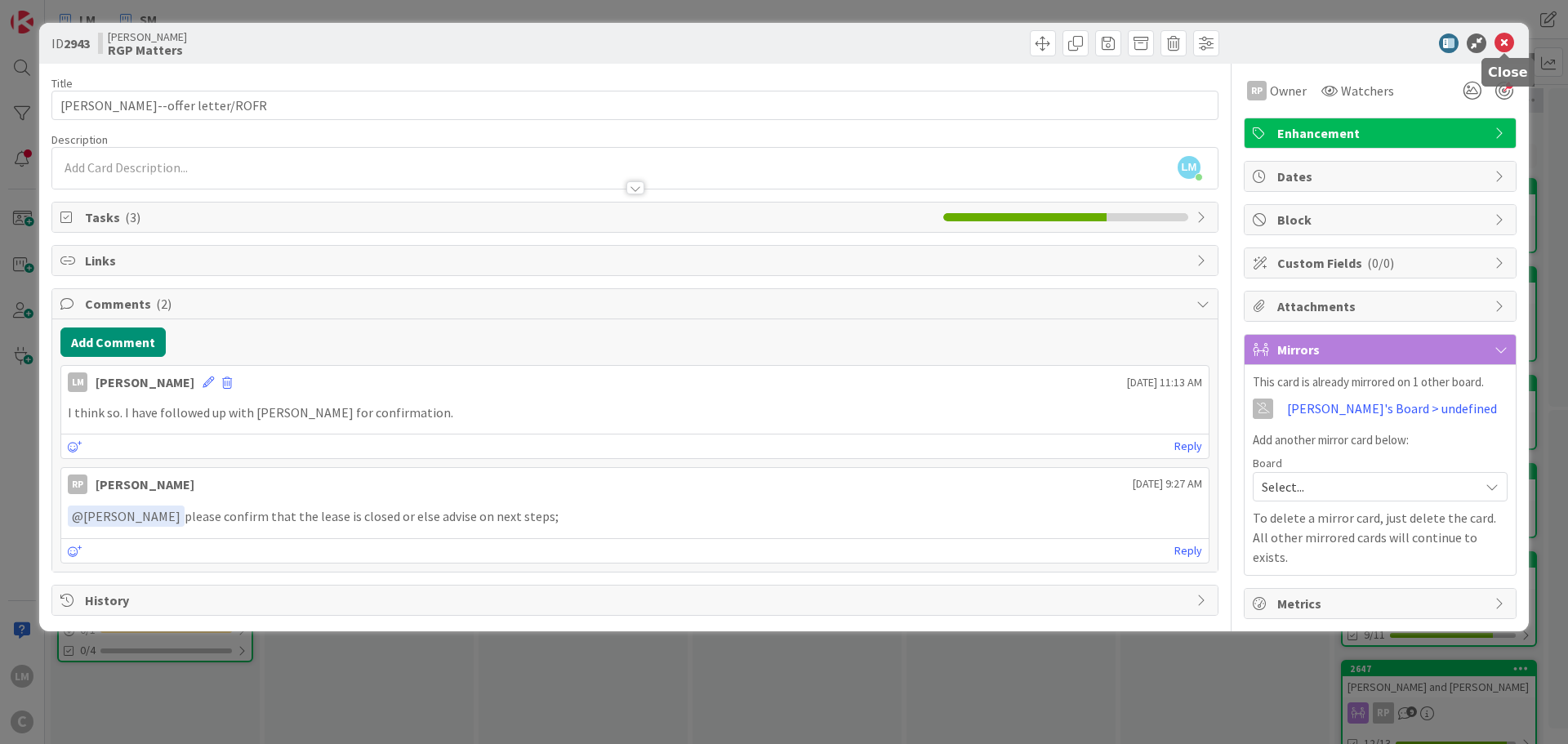
click at [1504, 43] on icon at bounding box center [1504, 42] width 19 height 19
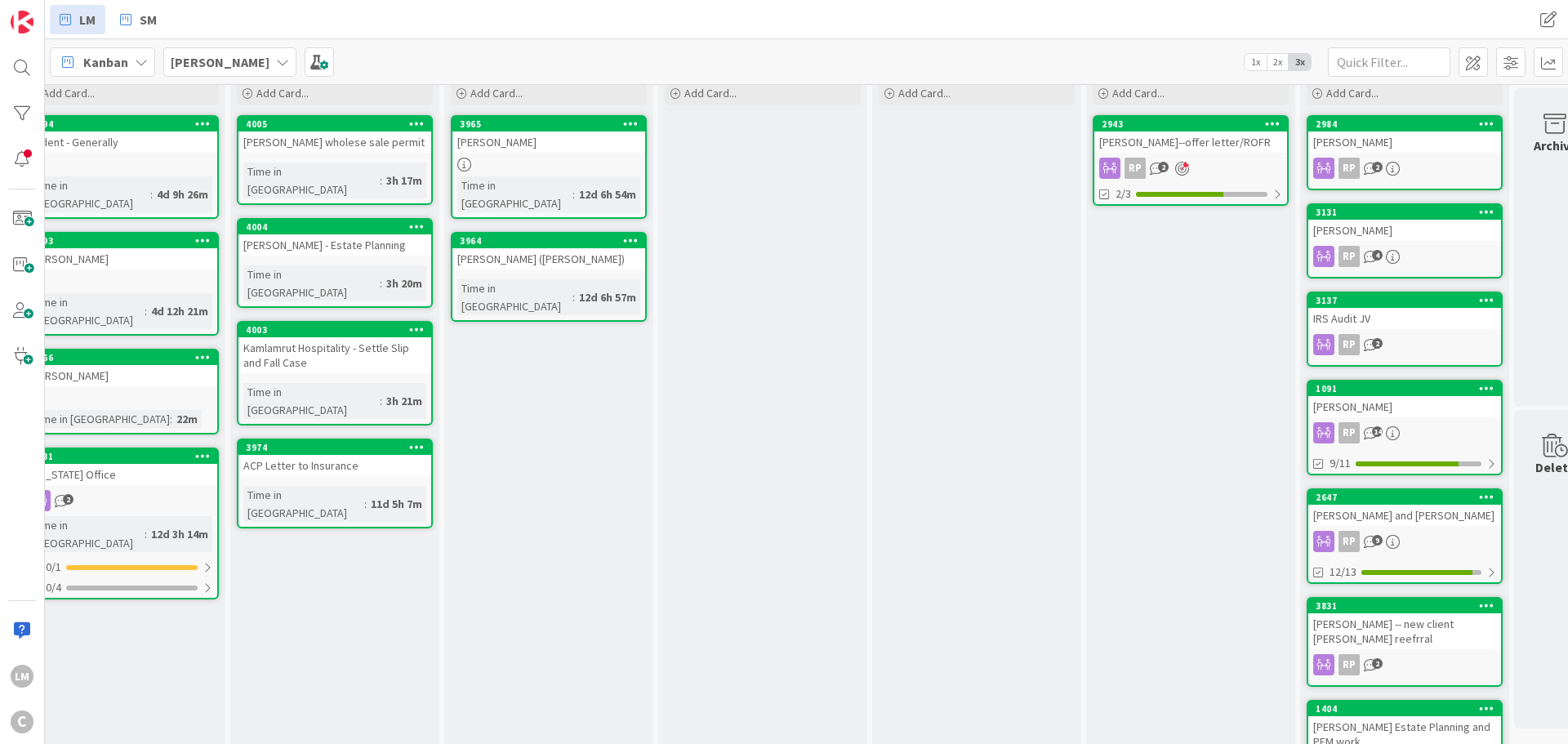
scroll to position [0, 34]
